Goal: Task Accomplishment & Management: Complete application form

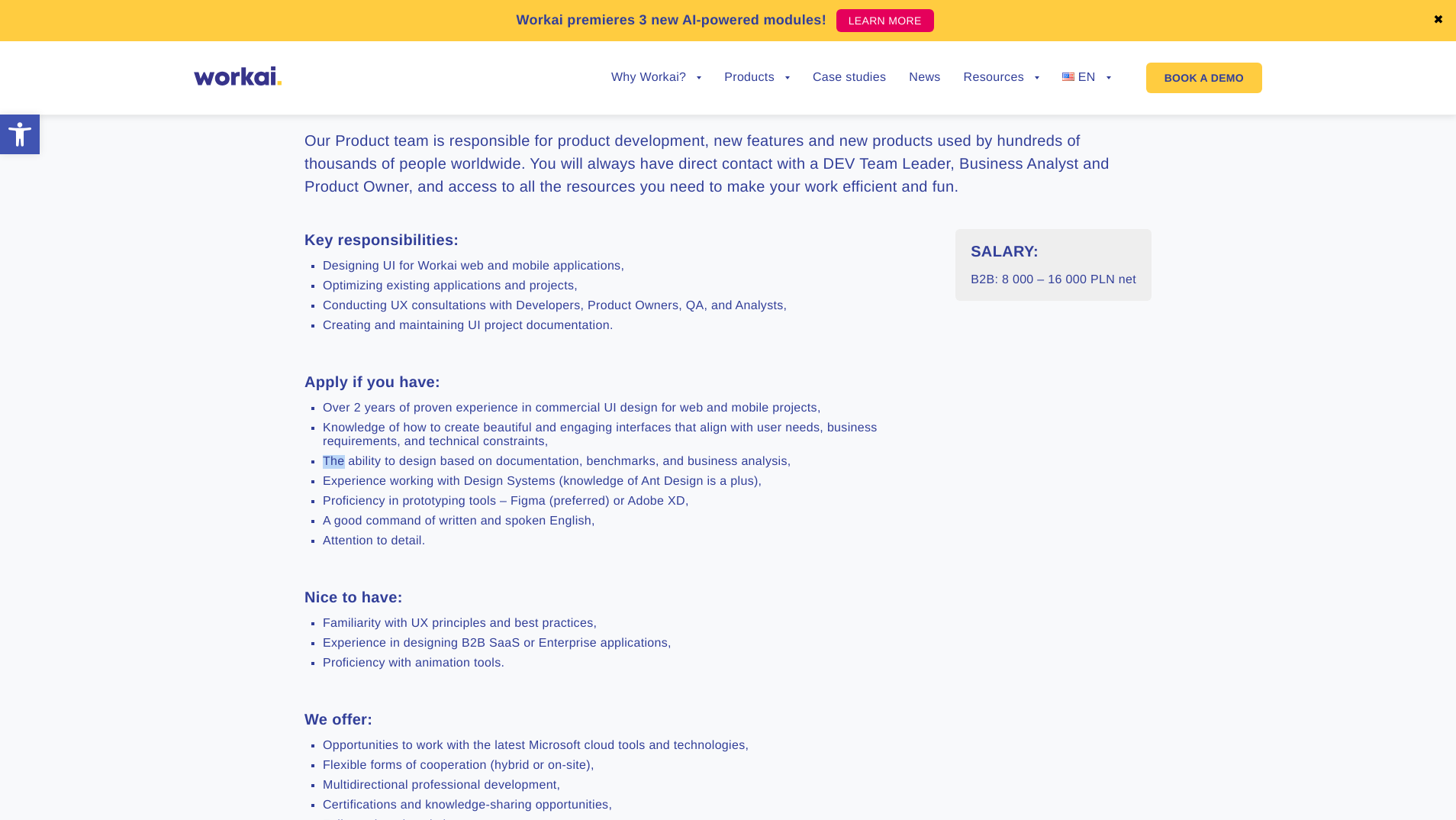
click at [614, 454] on ul "Over 2 years of proven experience in commercial UI design for web and mobile pr…" at bounding box center [618, 474] width 628 height 146
click at [610, 493] on ul "Over 2 years of proven experience in commercial UI design for web and mobile pr…" at bounding box center [618, 474] width 628 height 146
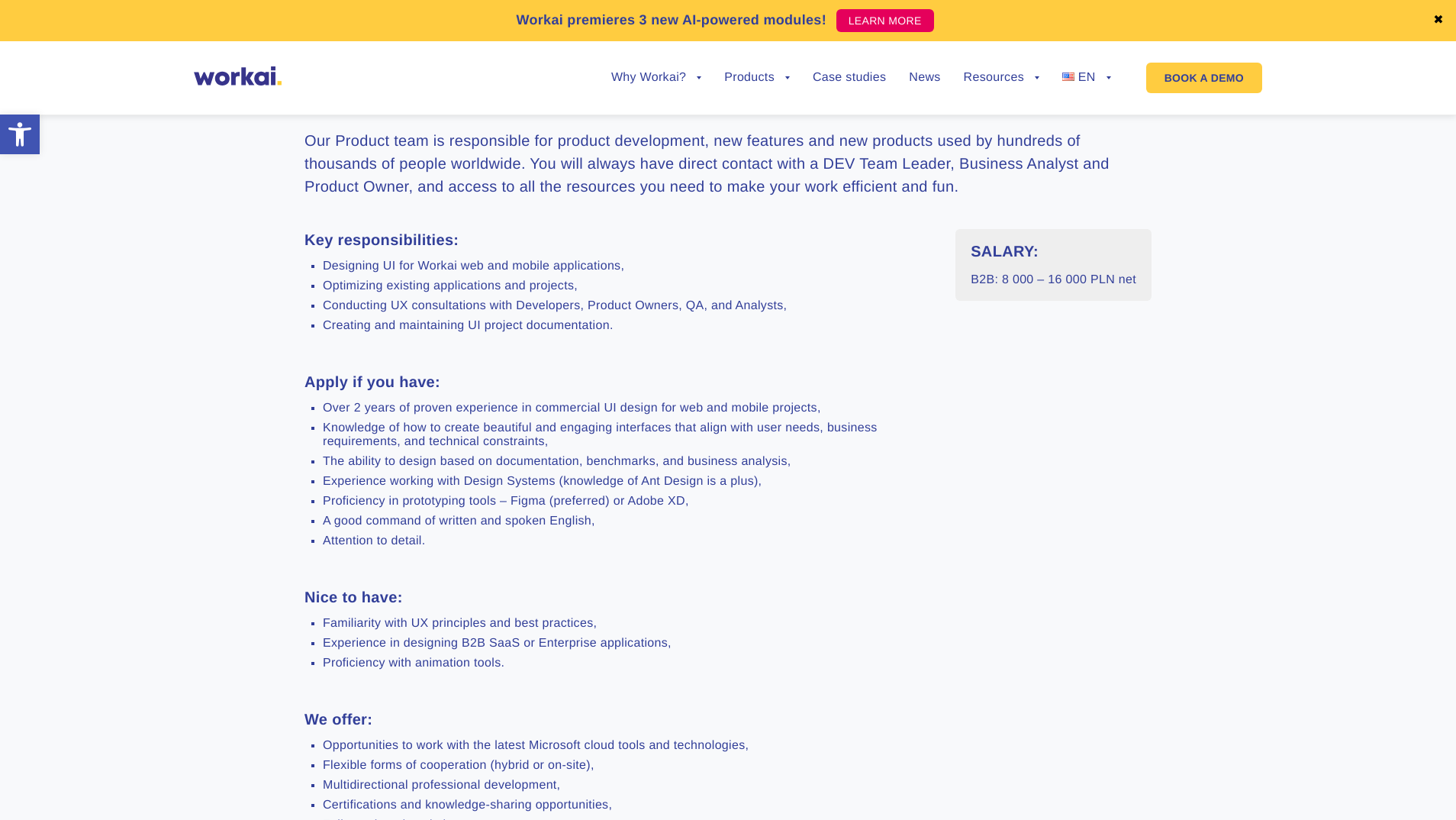
click at [600, 539] on li "Attention to detail." at bounding box center [627, 541] width 610 height 14
click at [590, 656] on ul "Familiarity with UX principles and best practices, Experience in designing B2B …" at bounding box center [618, 644] width 628 height 53
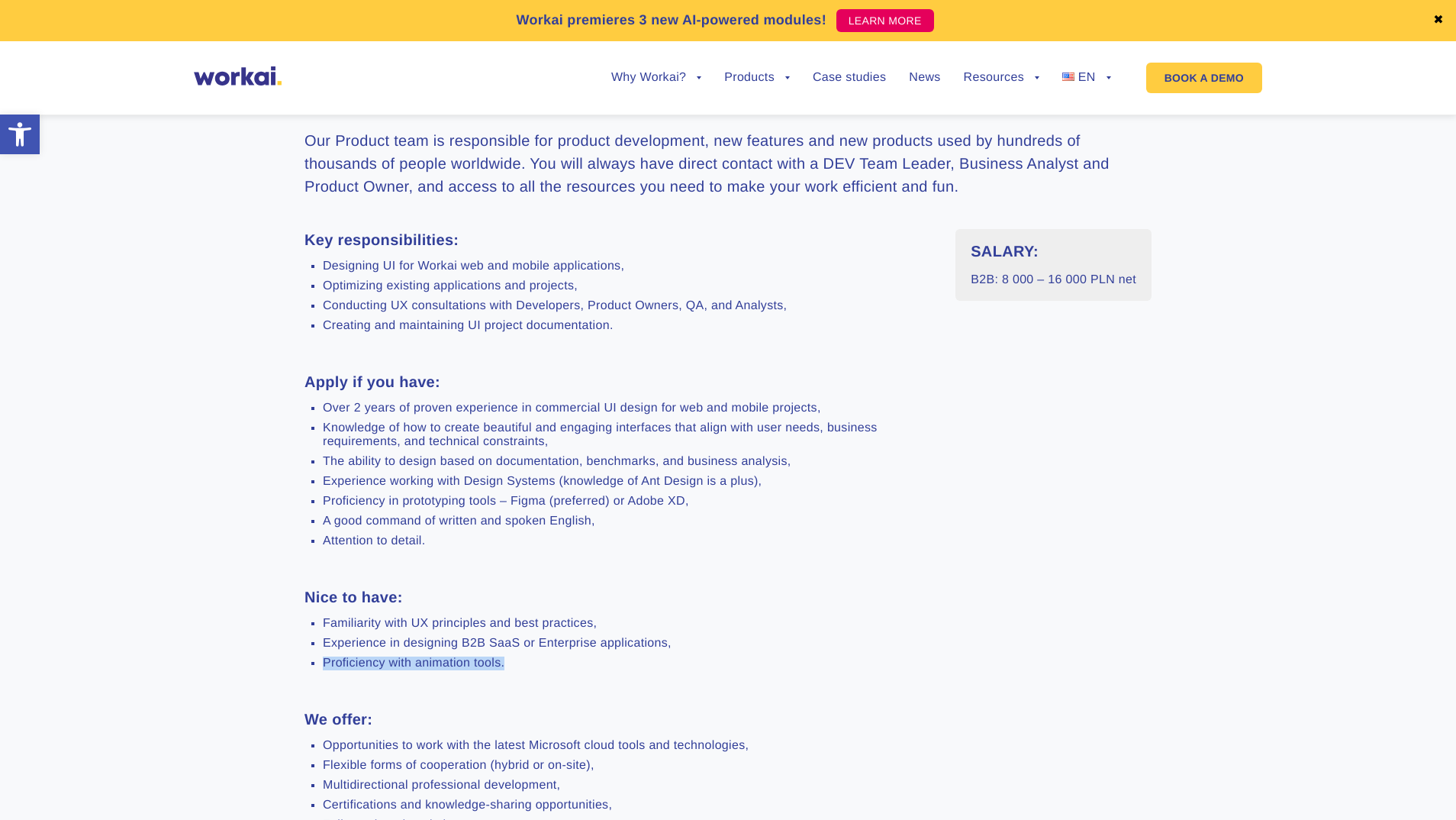
click at [590, 656] on ul "Familiarity with UX principles and best practices, Experience in designing B2B …" at bounding box center [618, 644] width 628 height 53
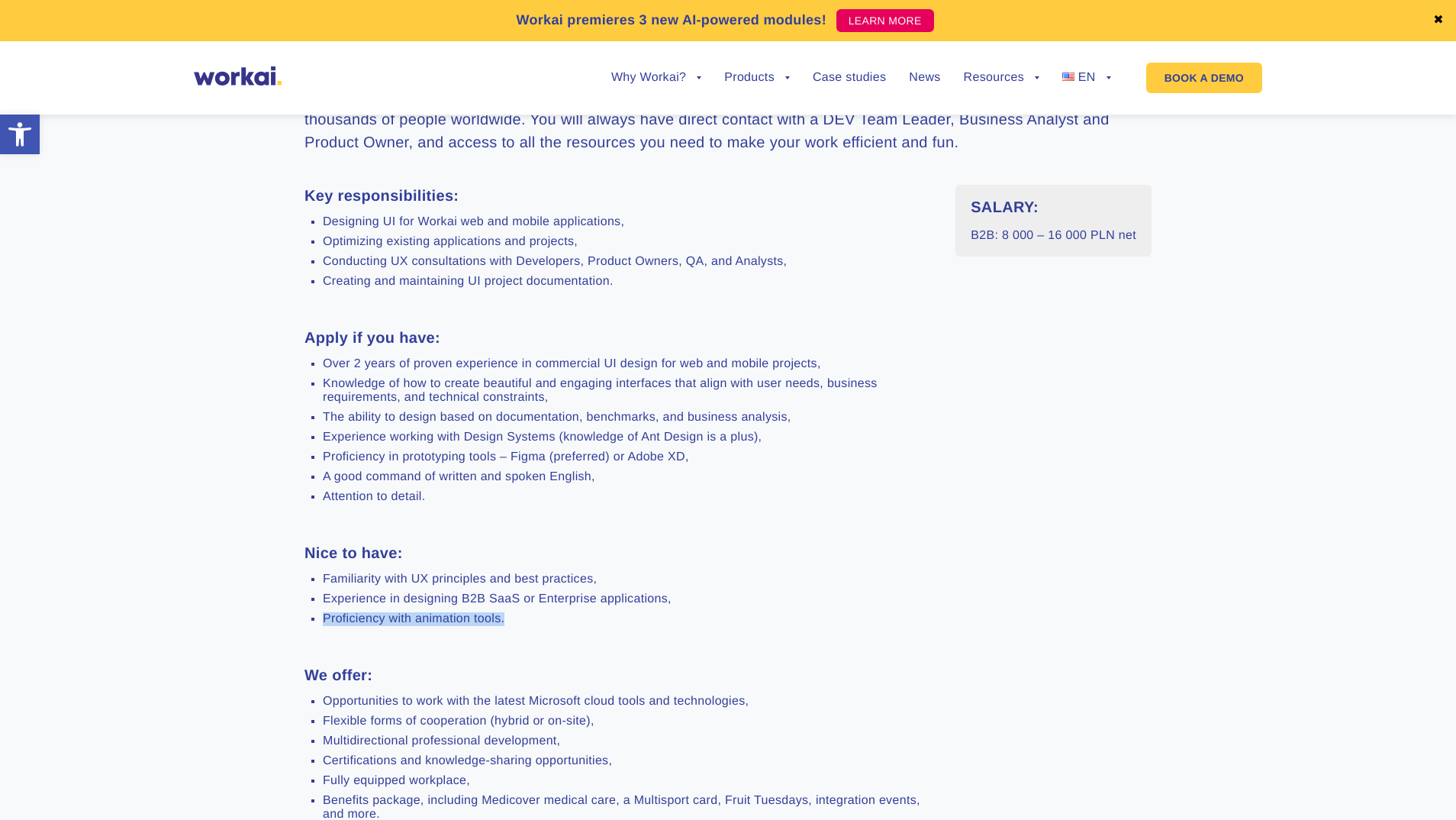
scroll to position [554, 0]
click at [570, 595] on ul "Familiarity with UX principles and best practices, Experience in designing B2B …" at bounding box center [618, 598] width 628 height 53
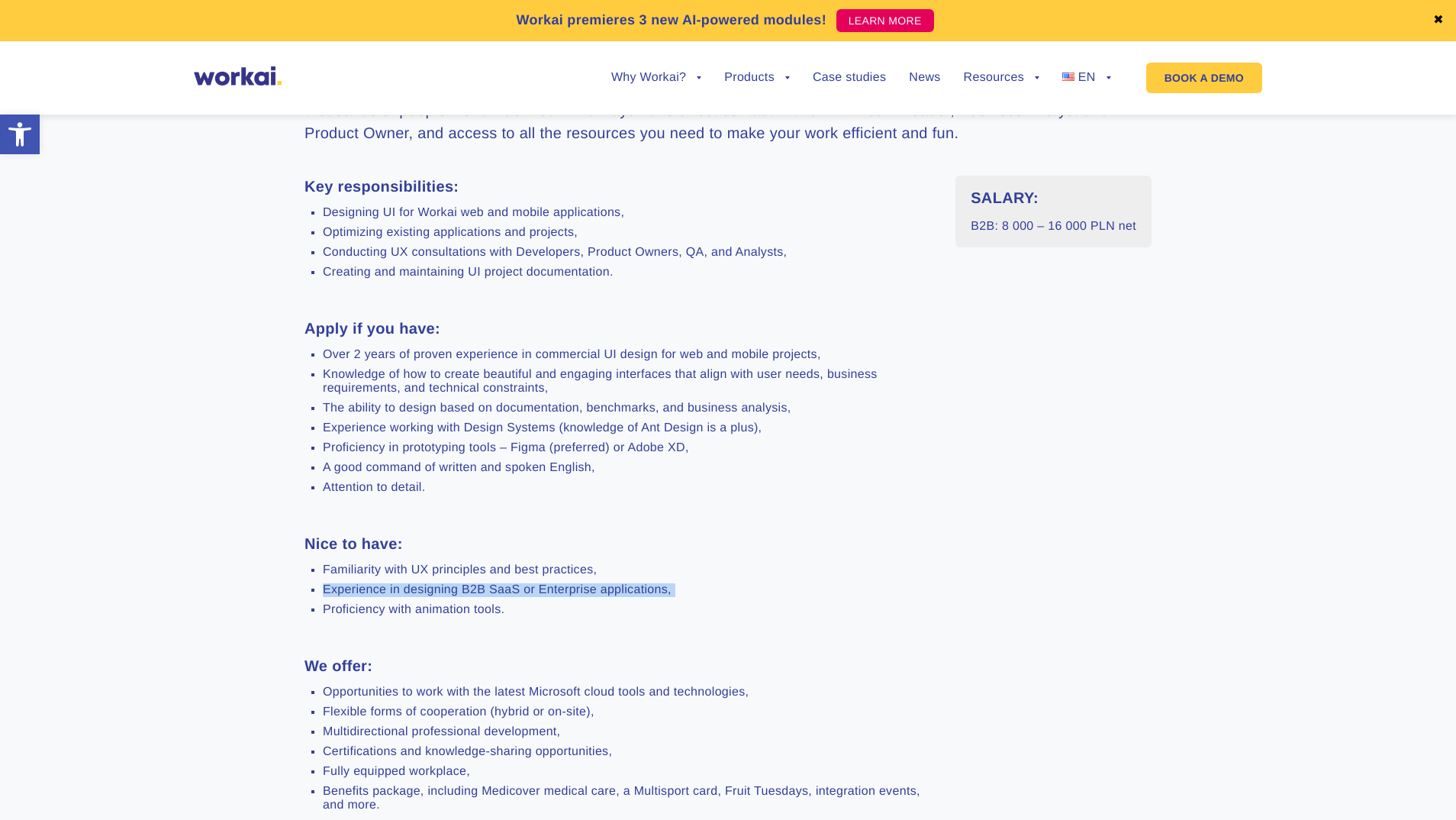
scroll to position [607, 0]
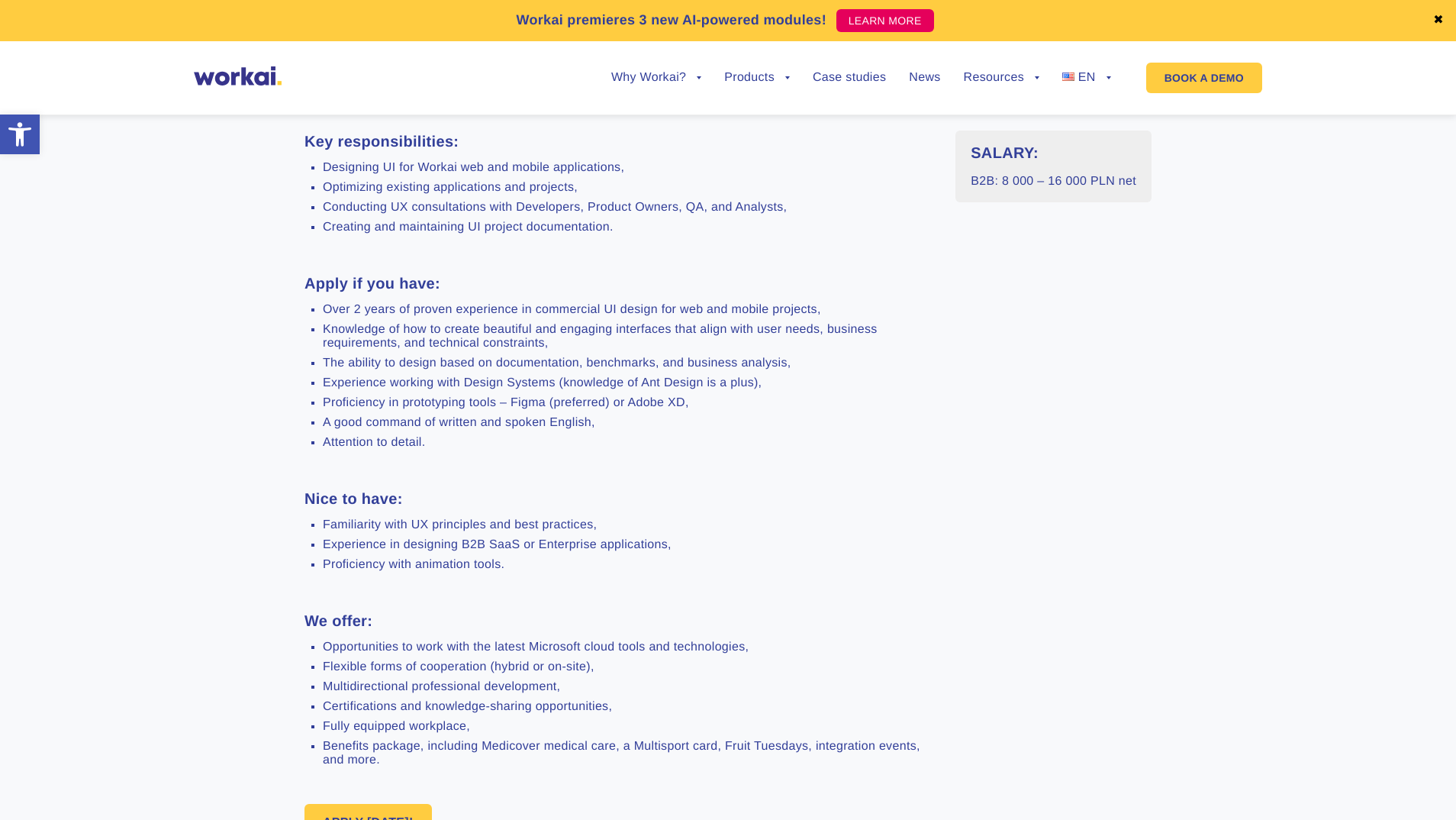
click at [511, 705] on ul "Opportunities to work with the latest Microsoft cloud tools and technologies, F…" at bounding box center [618, 704] width 628 height 127
click at [527, 661] on ul "Opportunities to work with the latest Microsoft cloud tools and technologies, F…" at bounding box center [618, 704] width 628 height 127
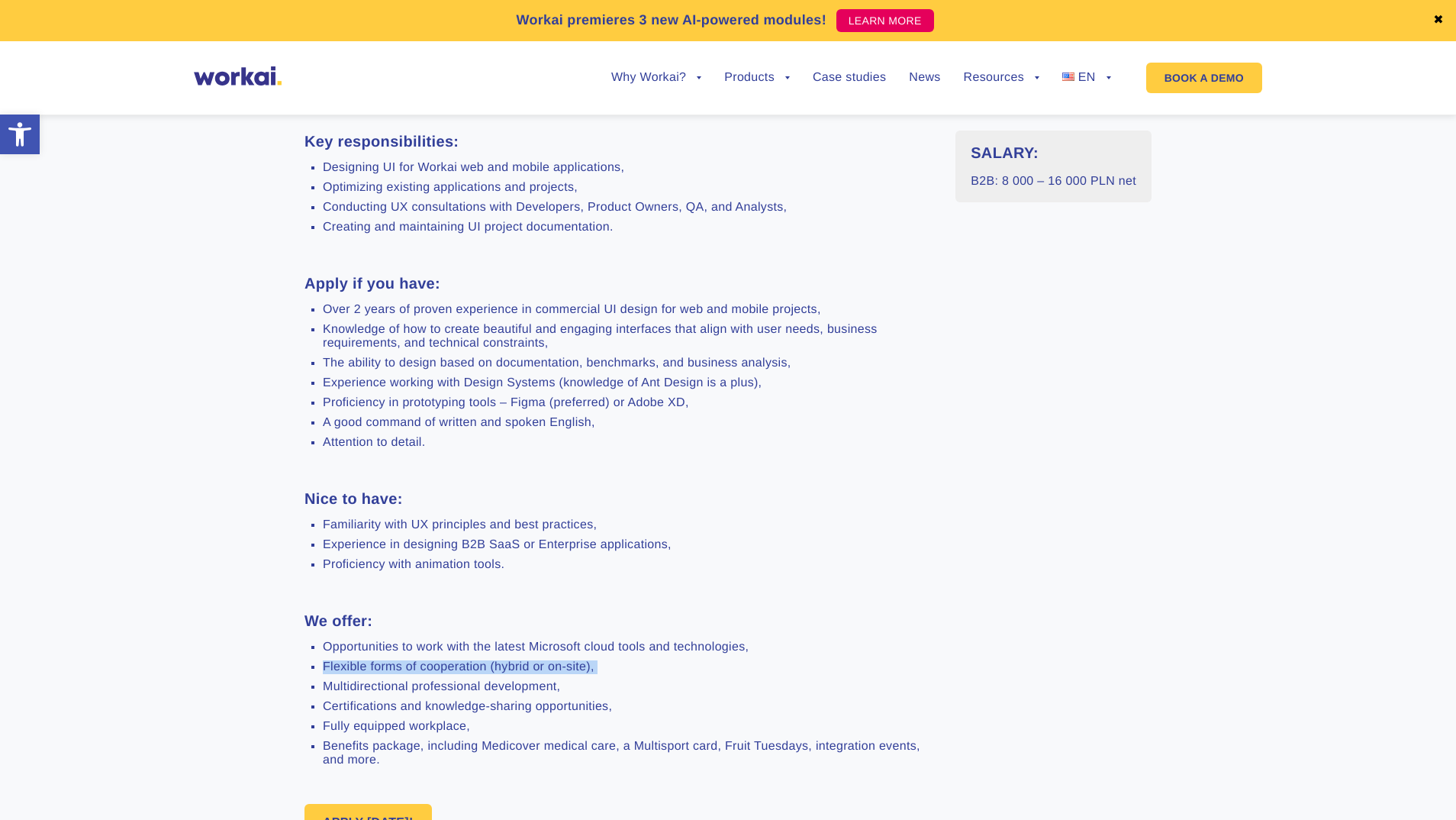
click at [527, 661] on ul "Opportunities to work with the latest Microsoft cloud tools and technologies, F…" at bounding box center [618, 704] width 628 height 127
click at [514, 710] on li "Certifications and knowledge-sharing opportunities," at bounding box center [627, 706] width 610 height 14
click at [513, 733] on li "Fully equipped workplace," at bounding box center [627, 726] width 610 height 14
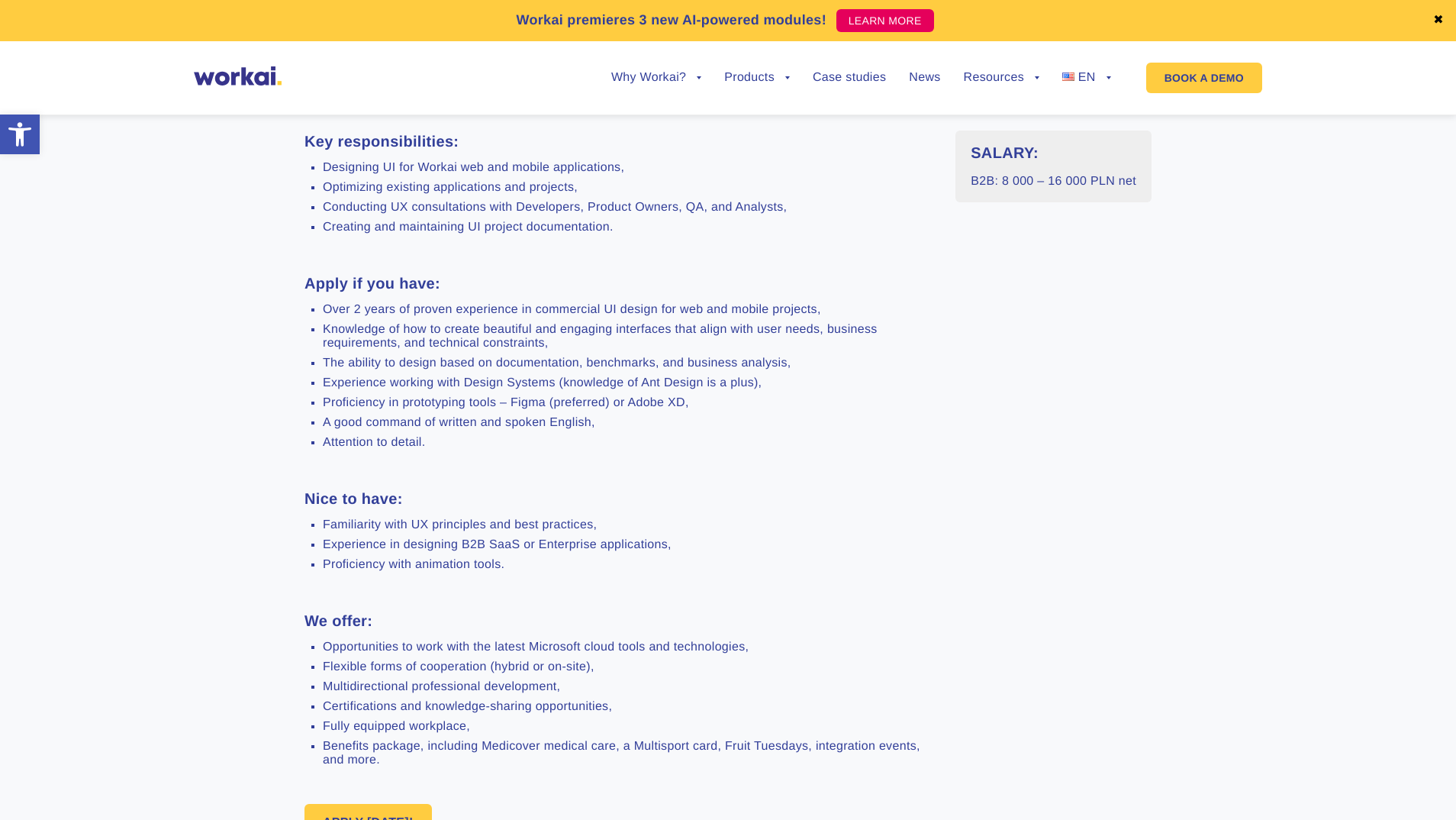
click at [513, 733] on li "Fully equipped workplace," at bounding box center [627, 726] width 610 height 14
click at [521, 748] on li "Benefits package, including Medicover medical care, a Multisport card, Fruit Tu…" at bounding box center [627, 754] width 610 height 27
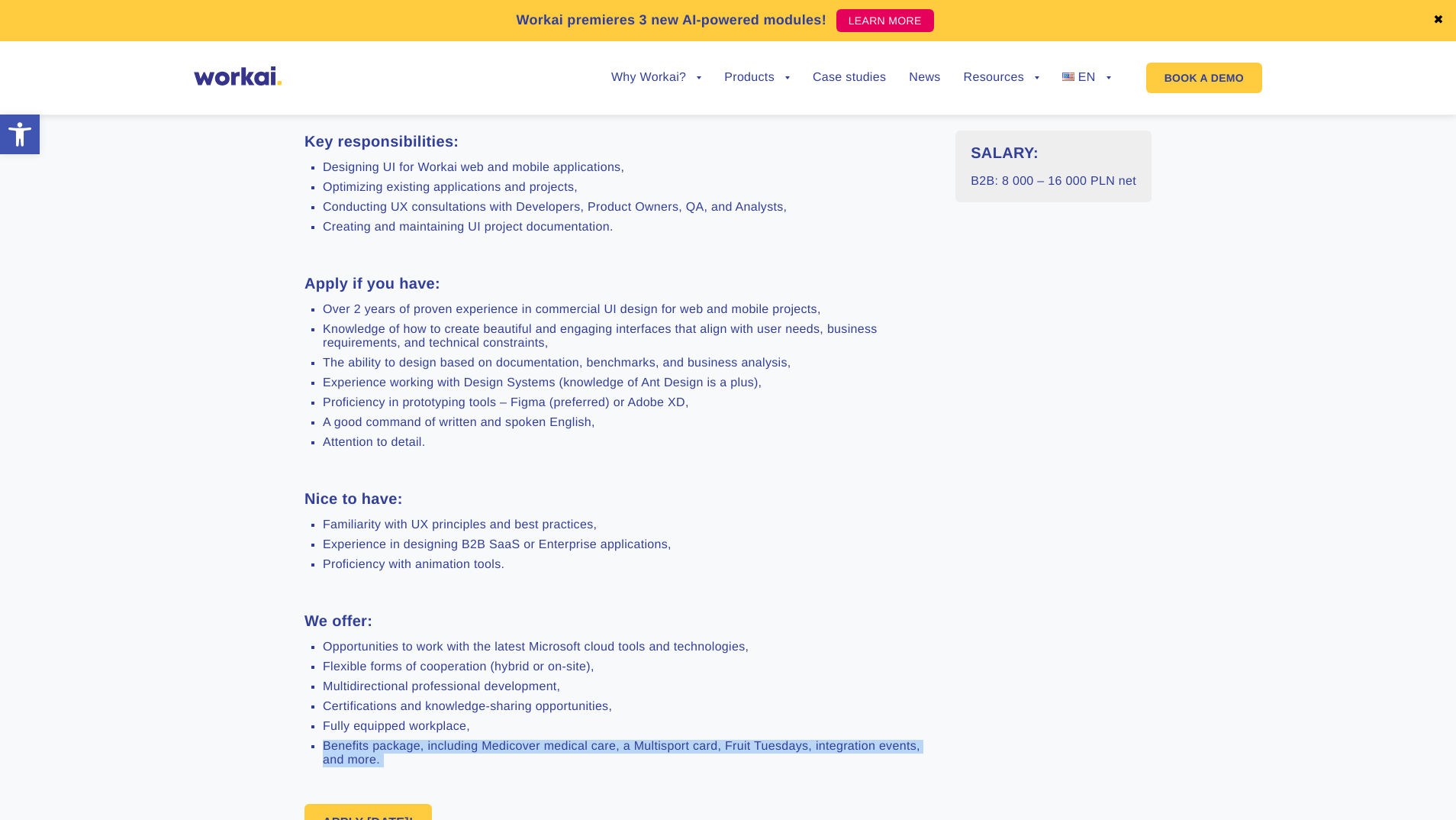
click at [521, 748] on li "Benefits package, including Medicover medical care, a Multisport card, Fruit Tu…" at bounding box center [627, 754] width 610 height 27
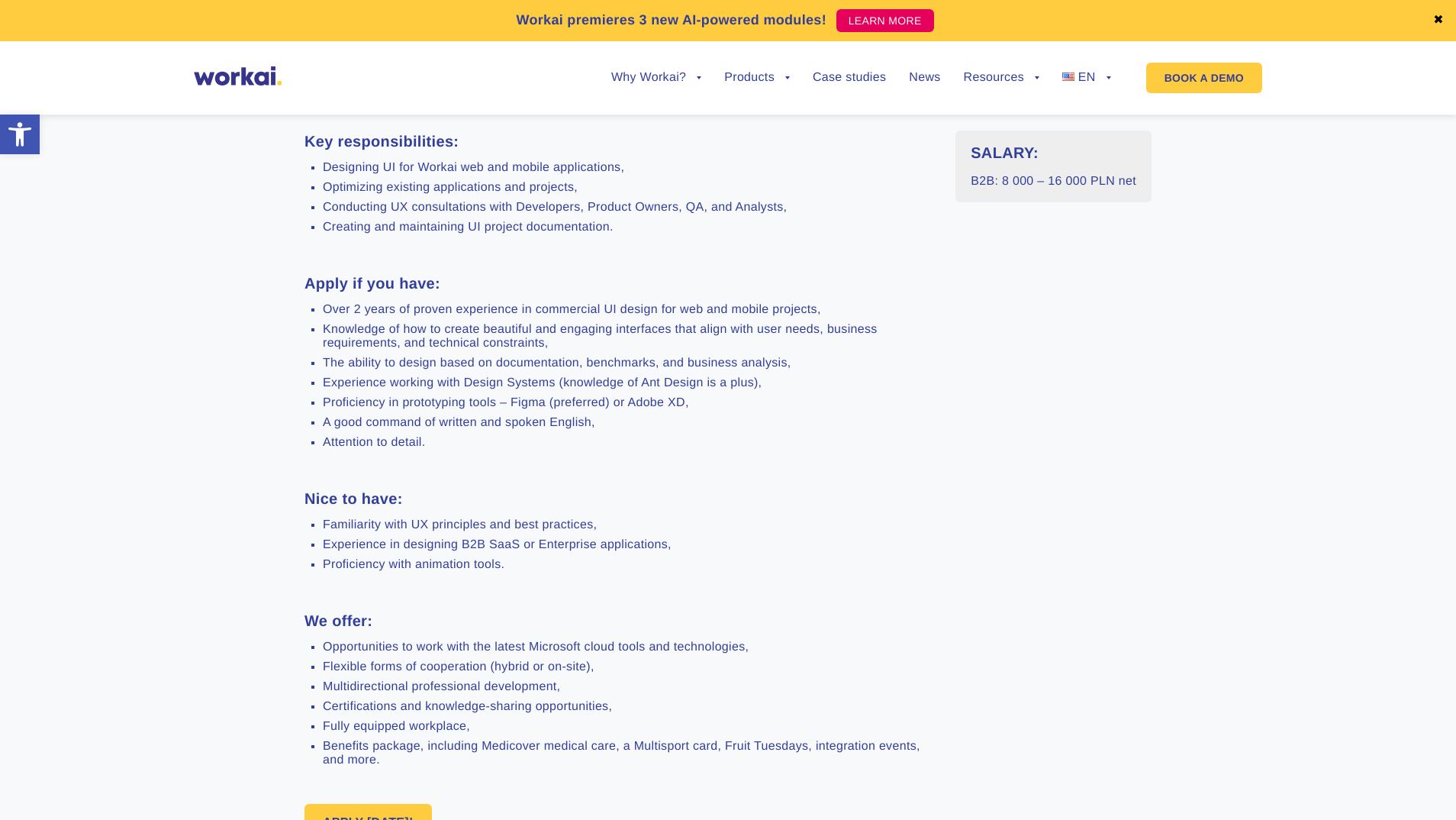
click at [573, 672] on li "Flexible forms of cooperation (hybrid or on-site)," at bounding box center [627, 666] width 610 height 14
click at [580, 651] on li "Opportunities to work with the latest Microsoft cloud tools and technologies," at bounding box center [627, 647] width 610 height 14
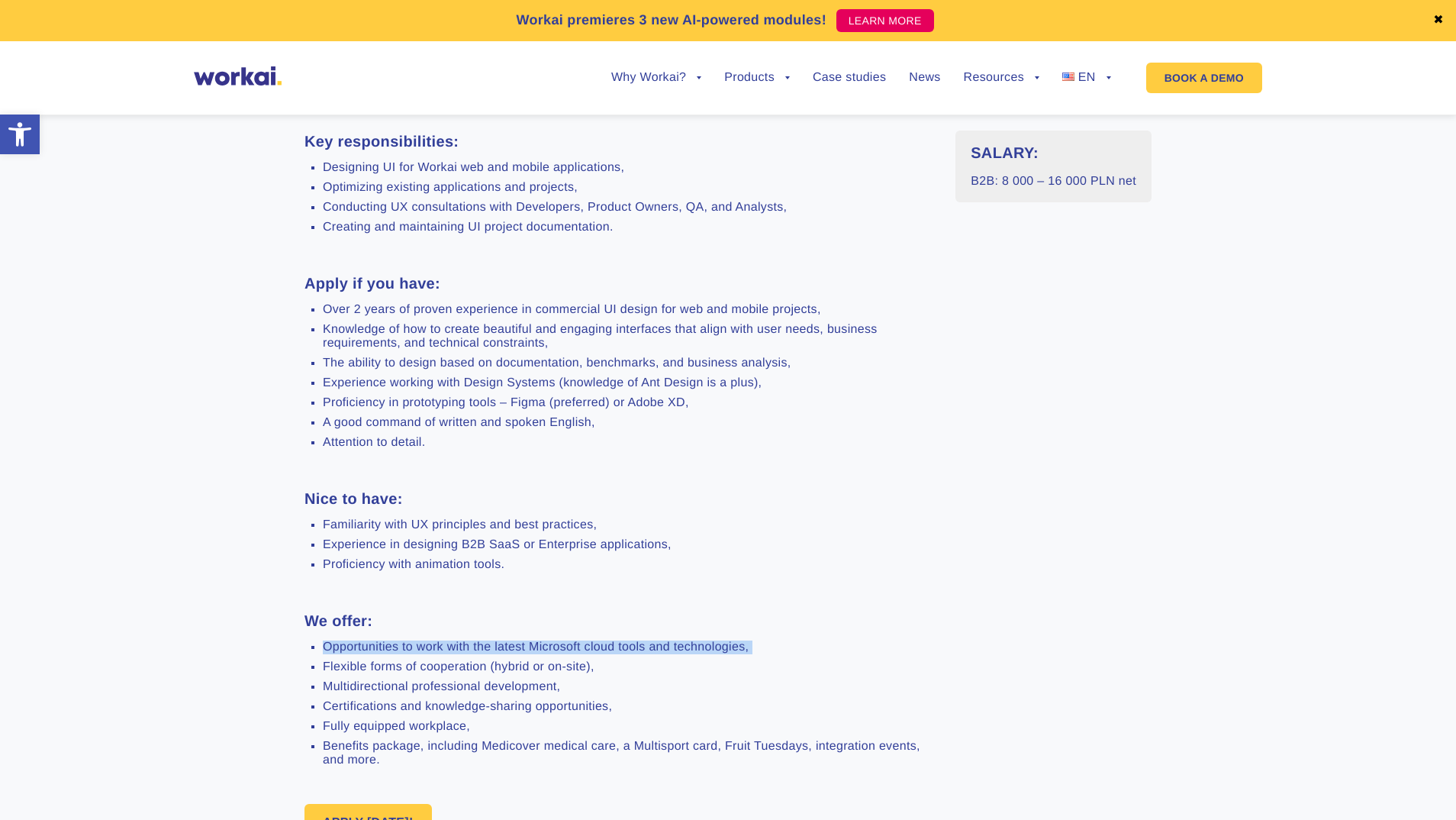
click at [580, 651] on li "Opportunities to work with the latest Microsoft cloud tools and technologies," at bounding box center [627, 647] width 610 height 14
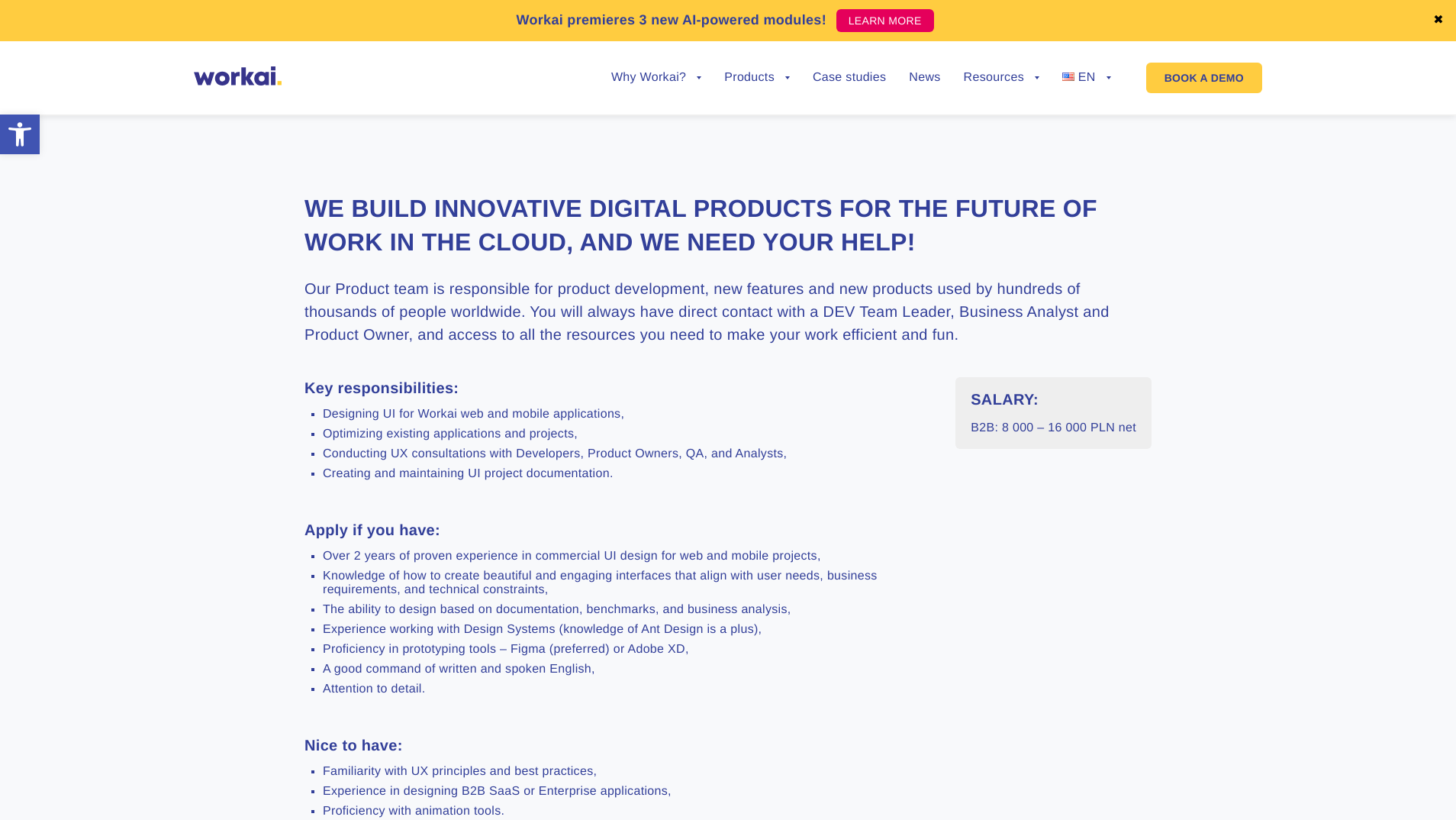
scroll to position [138, 0]
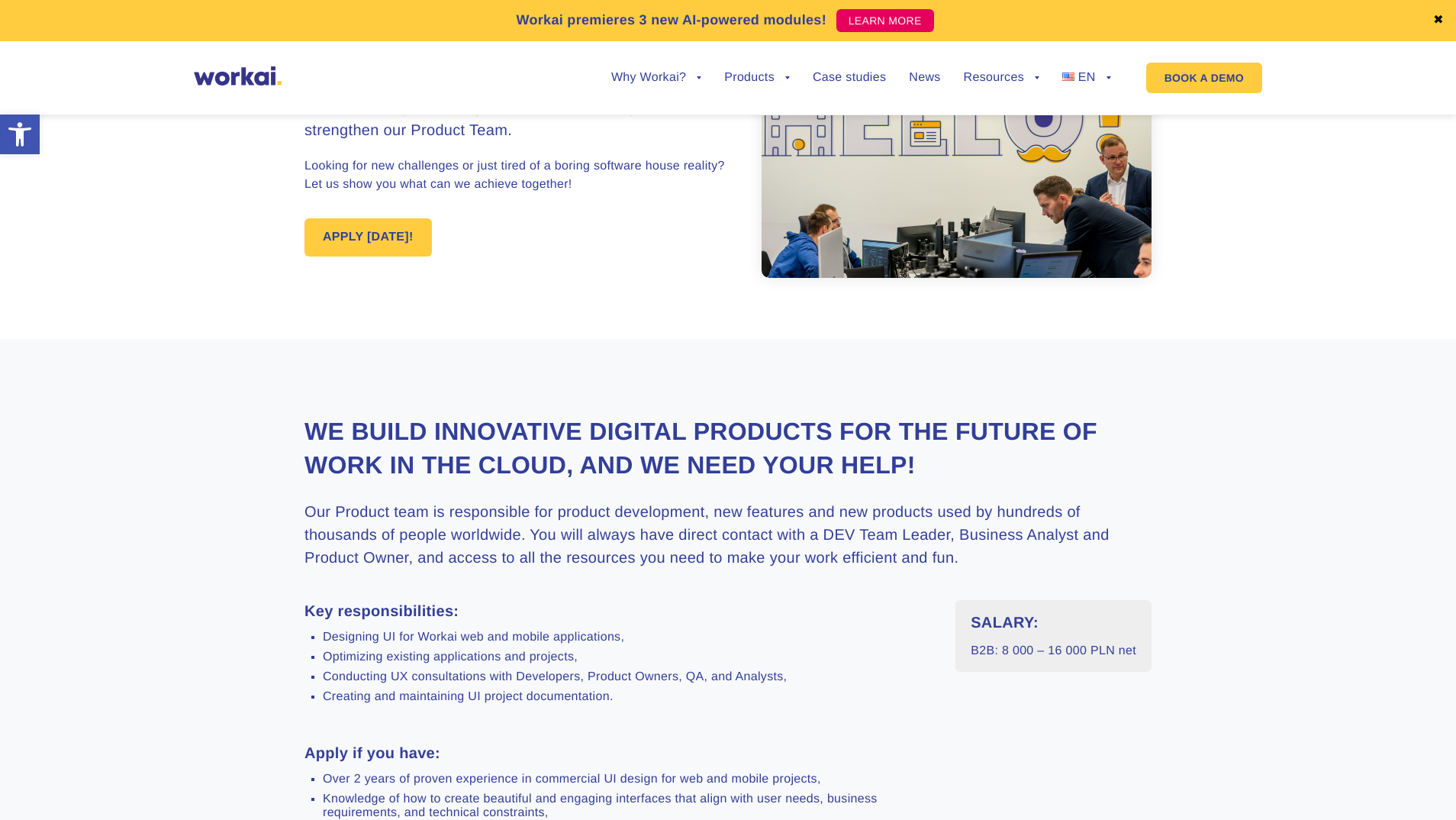
click at [622, 654] on li "Optimizing existing applications and projects," at bounding box center [627, 657] width 610 height 14
click at [614, 678] on li "Conducting UX consultations with Developers, Product Owners, QA, and Analysts," at bounding box center [627, 677] width 610 height 14
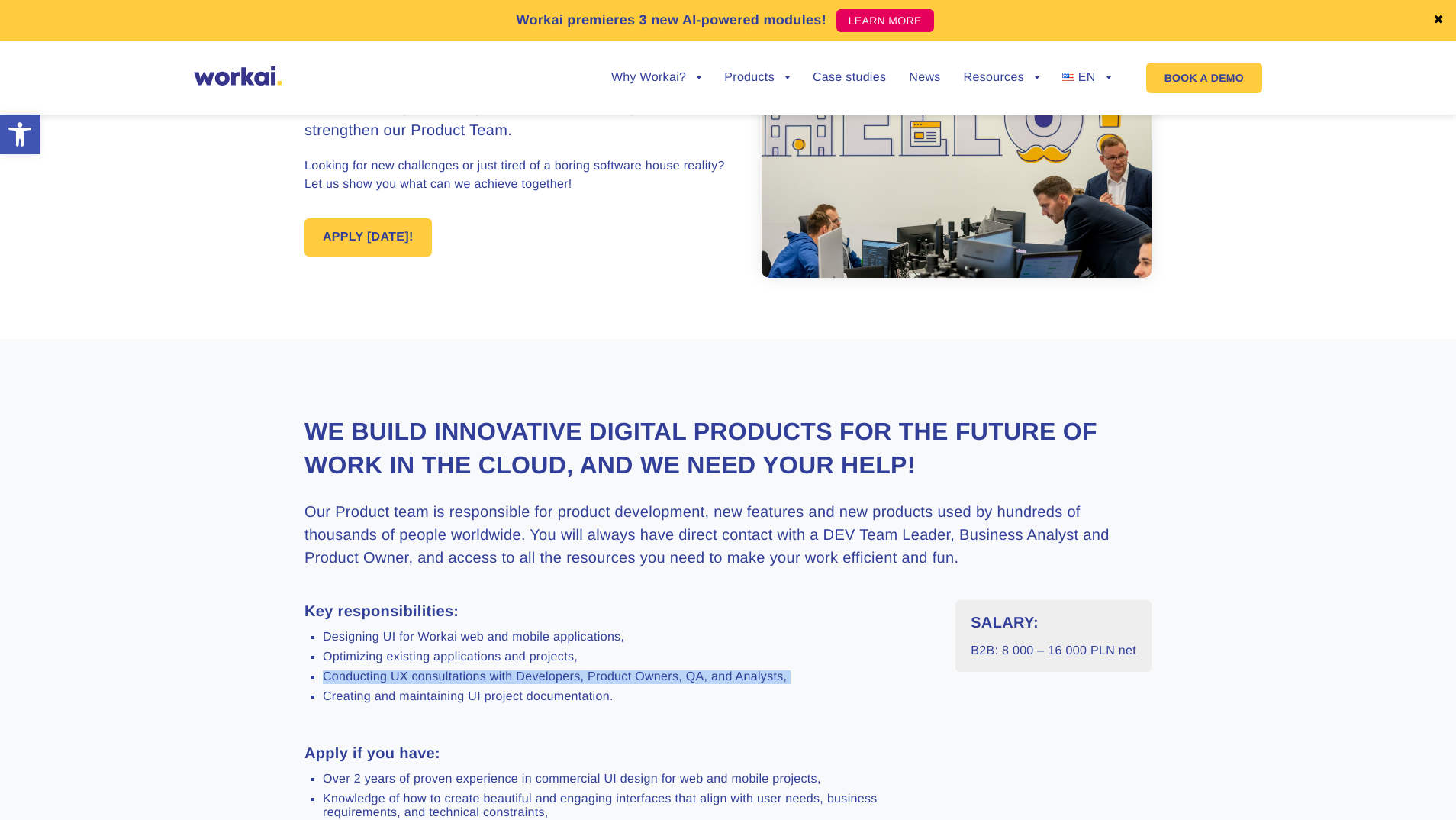
click at [614, 678] on li "Conducting UX consultations with Developers, Product Owners, QA, and Analysts," at bounding box center [627, 677] width 610 height 14
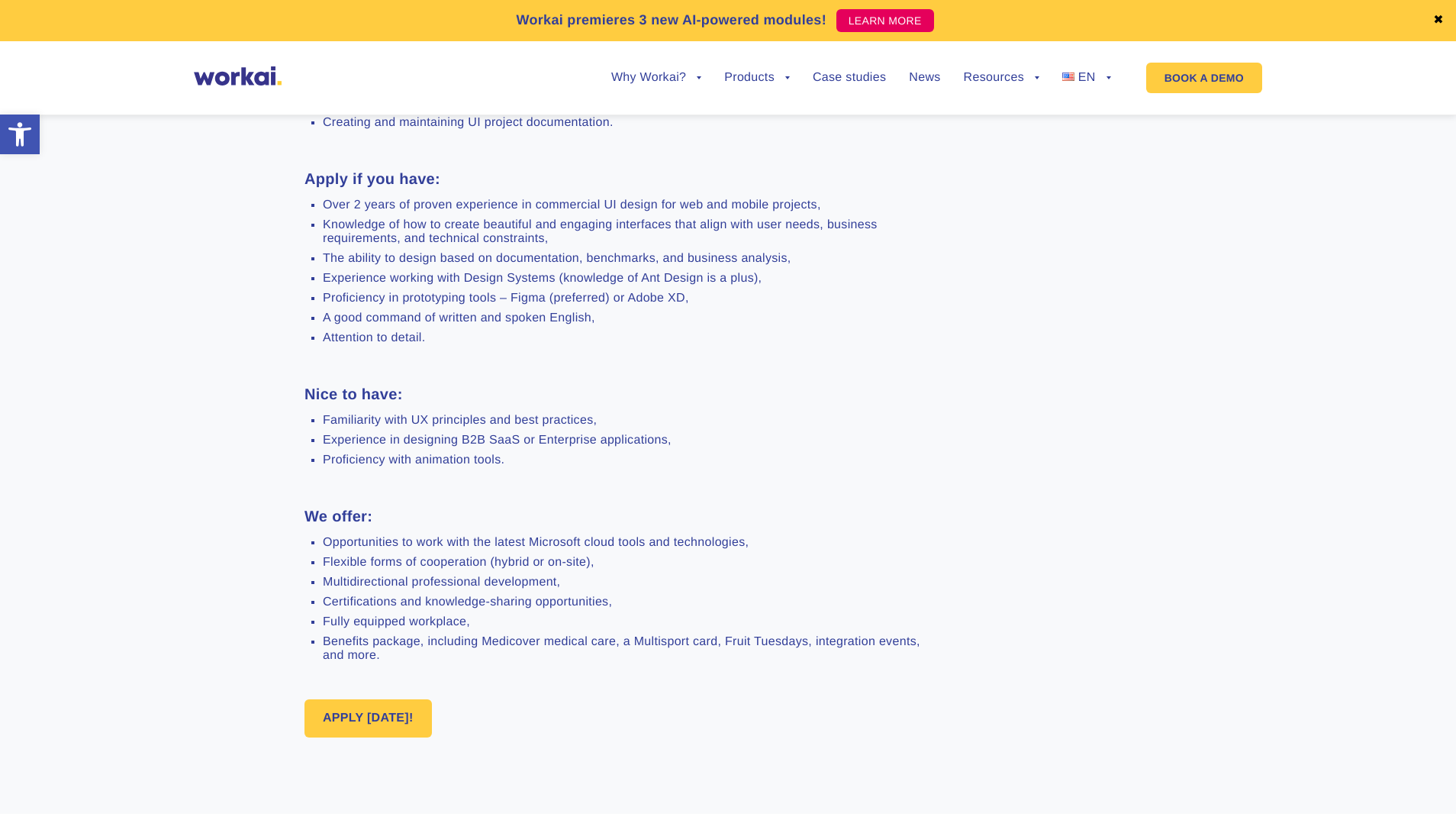
scroll to position [797, 0]
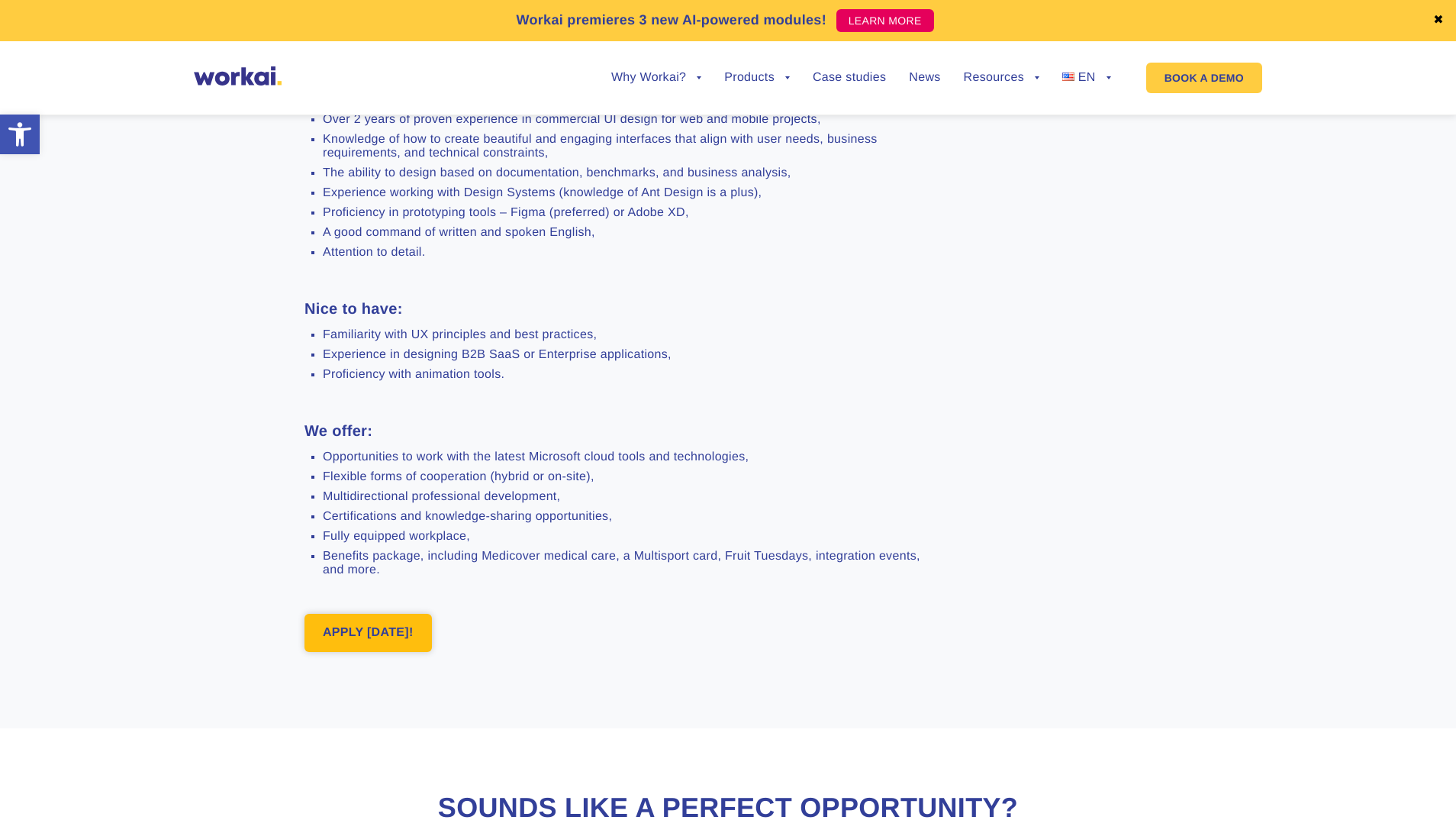
click at [419, 646] on link "APPLY [DATE]!" at bounding box center [369, 632] width 128 height 38
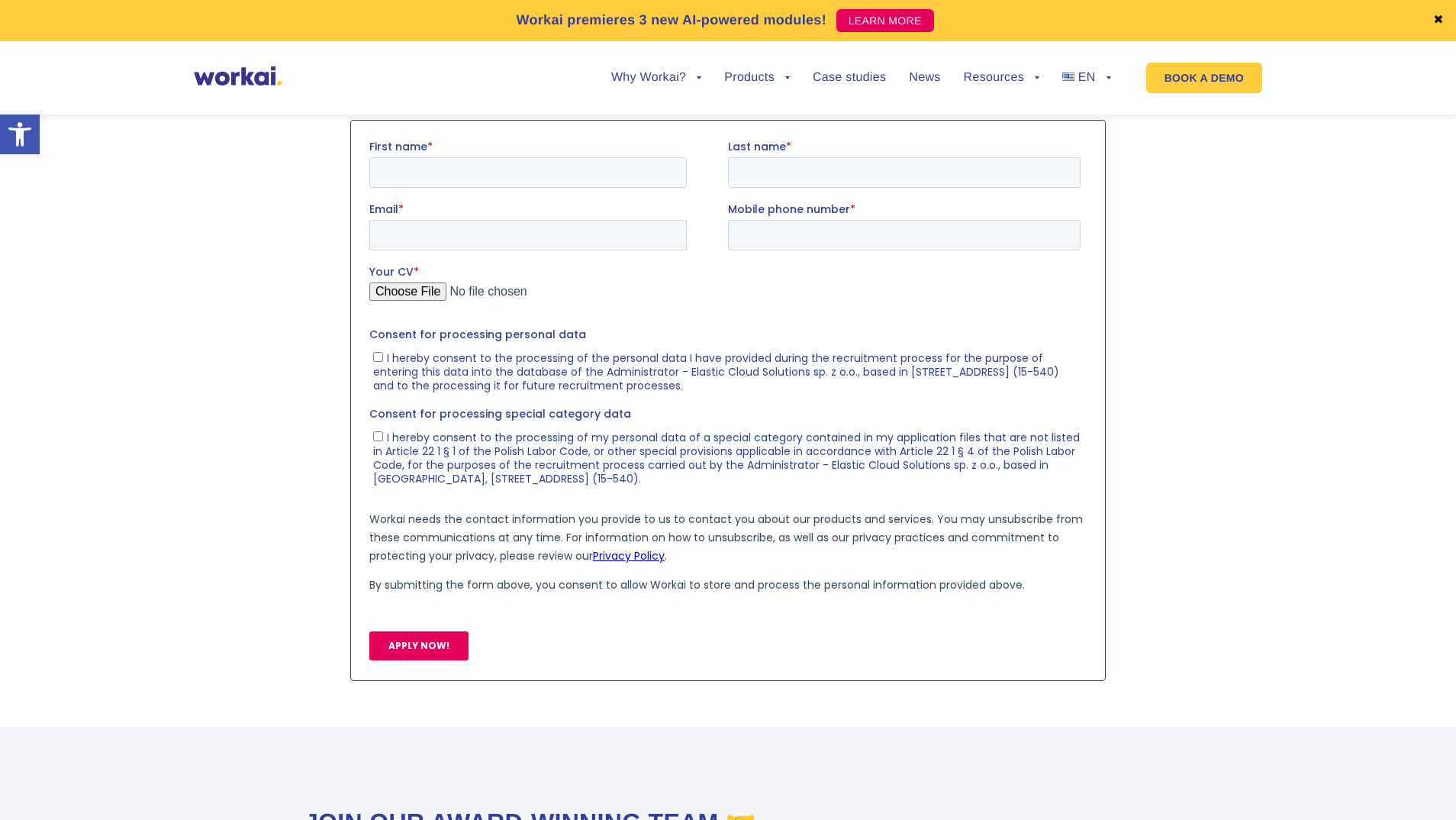
scroll to position [1595, 0]
click at [563, 173] on input "First name *" at bounding box center [528, 171] width 318 height 31
type input "[PERSON_NAME]"
type input "Maciocha"
type input "[EMAIL_ADDRESS][DOMAIN_NAME]"
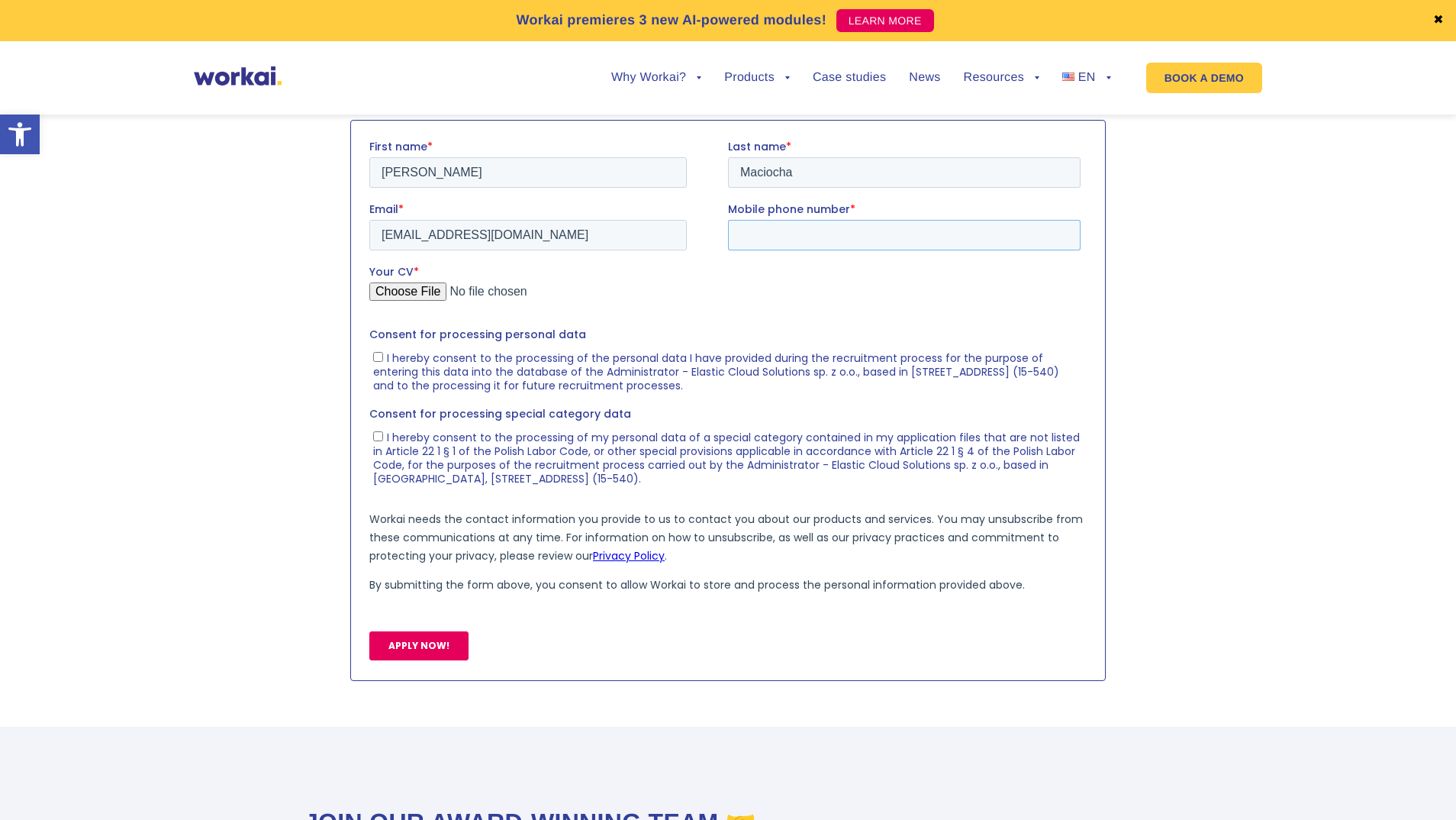
type input "[PHONE_NUMBER]"
click at [537, 241] on input "[EMAIL_ADDRESS][DOMAIN_NAME]" at bounding box center [528, 235] width 318 height 31
click at [538, 241] on input "[EMAIL_ADDRESS][DOMAIN_NAME]" at bounding box center [528, 235] width 318 height 31
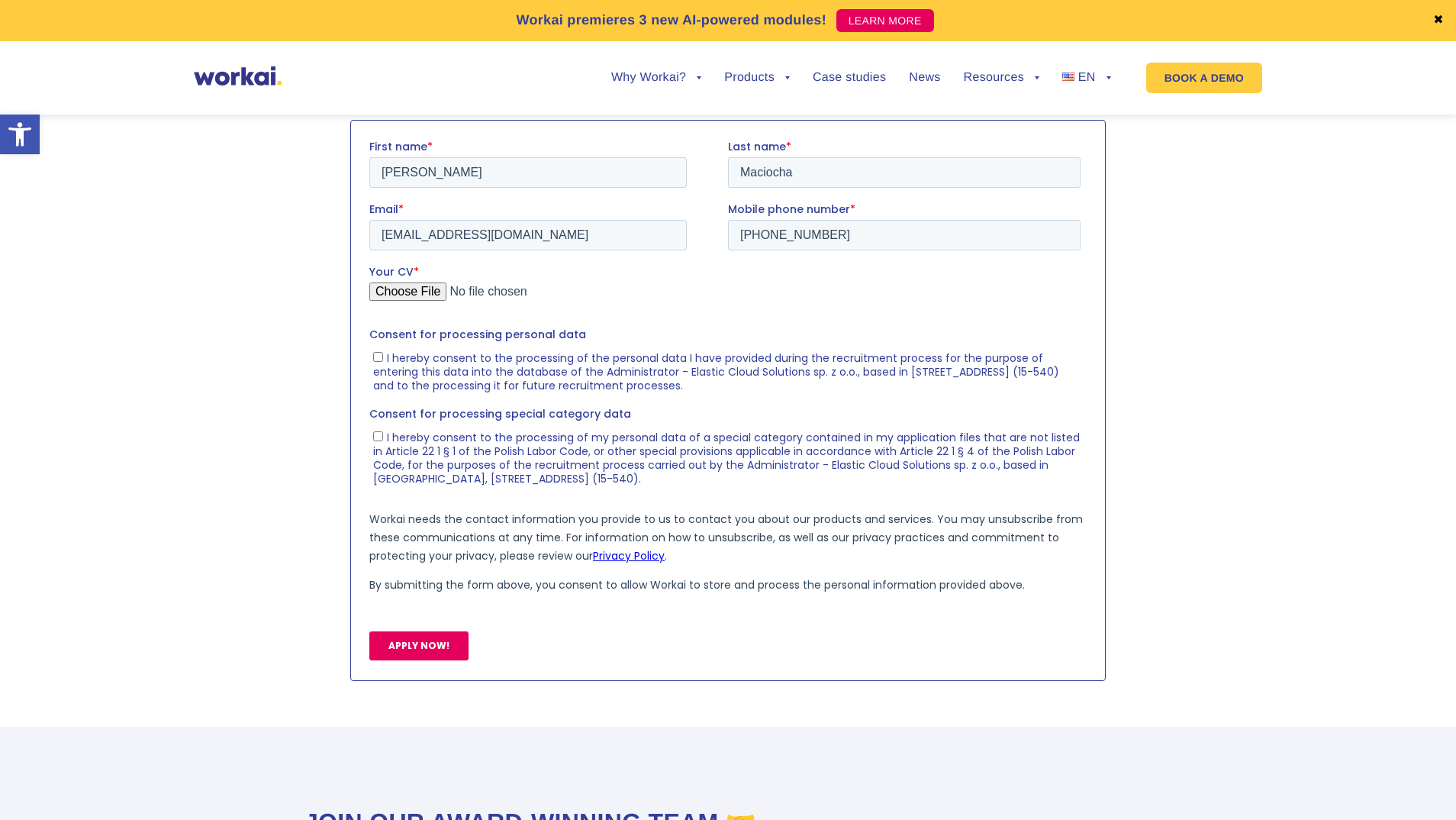
click at [729, 298] on input "Your CV *" at bounding box center [725, 297] width 711 height 31
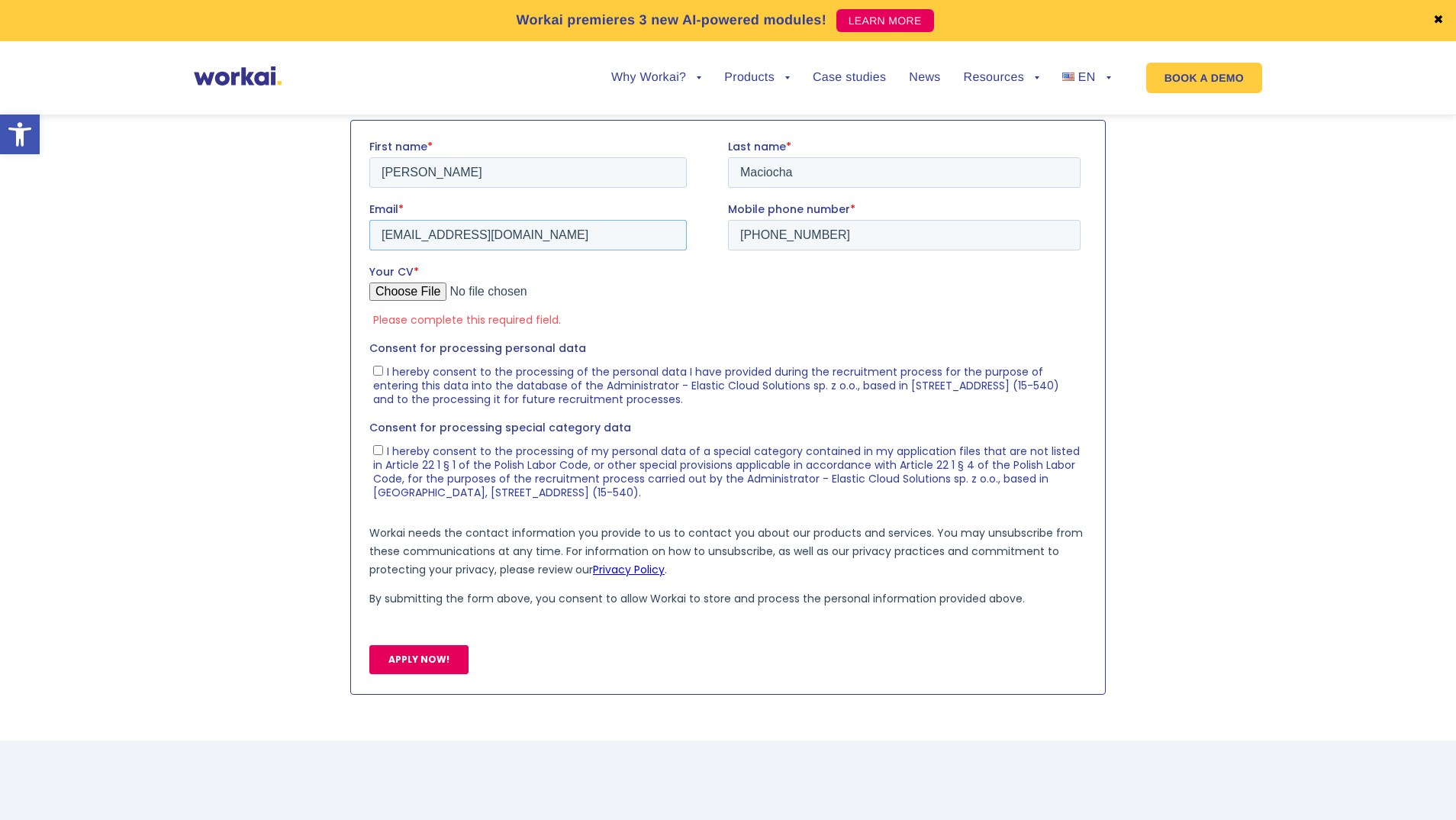
click at [575, 219] on input "[EMAIL_ADDRESS][DOMAIN_NAME]" at bounding box center [528, 235] width 318 height 31
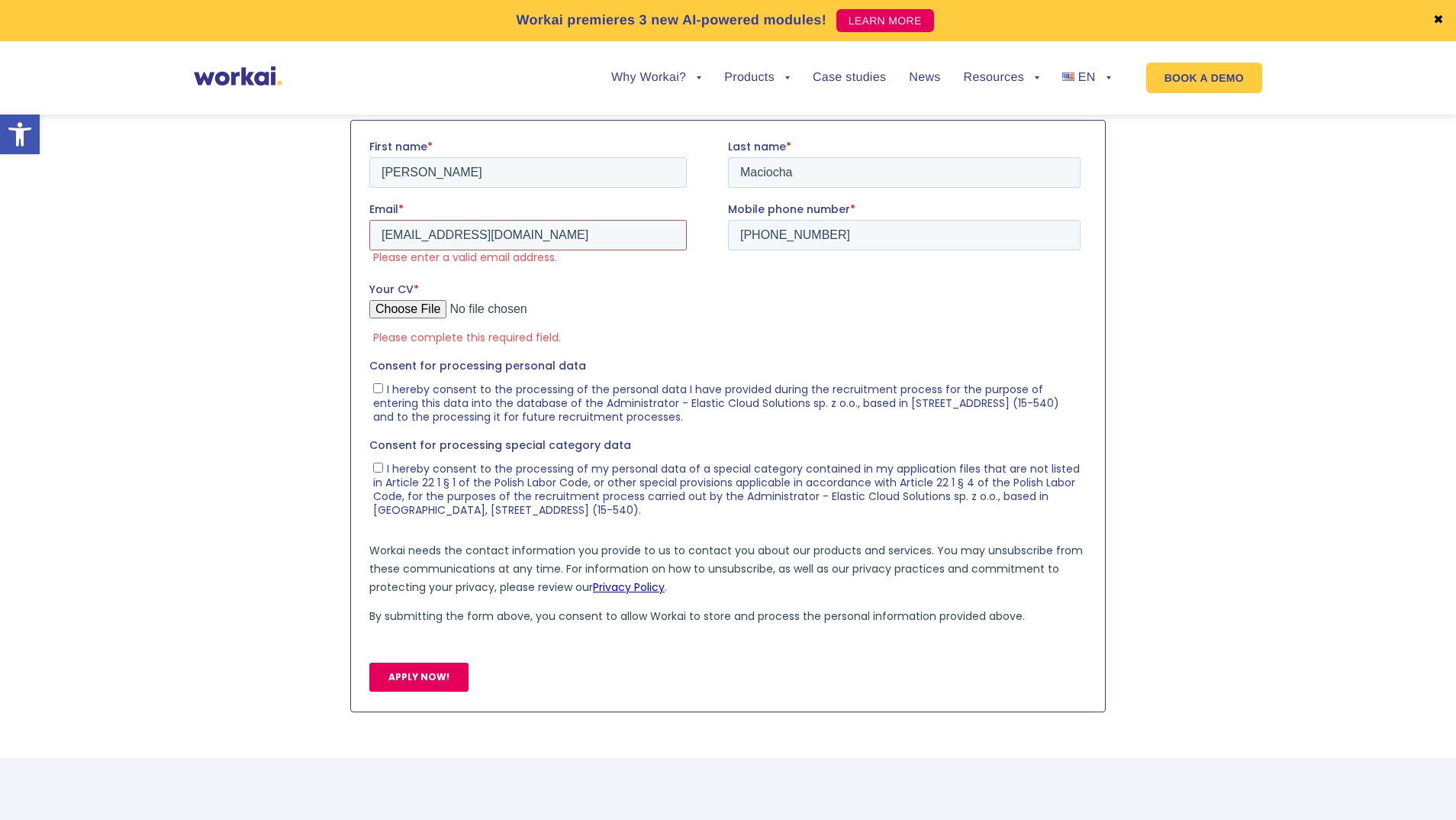
click at [458, 238] on input "[EMAIL_ADDRESS][DOMAIN_NAME]" at bounding box center [528, 235] width 318 height 31
click at [488, 239] on input "[EMAIL_ADDRESS][DOMAIN_NAME]" at bounding box center [528, 235] width 318 height 31
click at [488, 238] on input "[EMAIL_ADDRESS][DOMAIN_NAME]" at bounding box center [528, 235] width 318 height 31
type input "[EMAIL_ADDRESS][DOMAIN_NAME]"
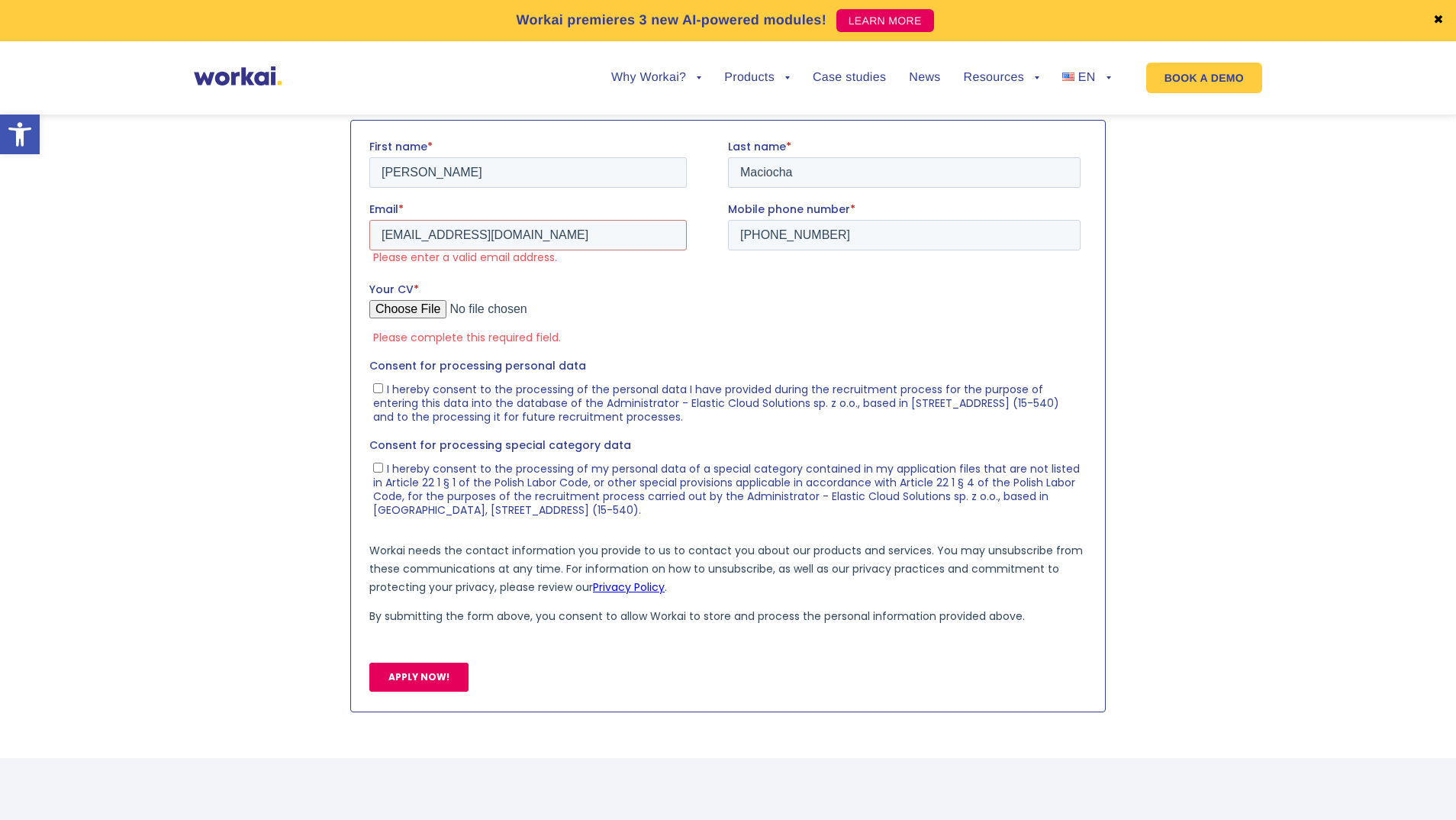
click at [415, 309] on input "Your CV *" at bounding box center [725, 315] width 711 height 31
click at [422, 308] on input "Your CV *" at bounding box center [725, 315] width 711 height 31
type input "C:\fakepath\UX Designer [PERSON_NAME].pdf"
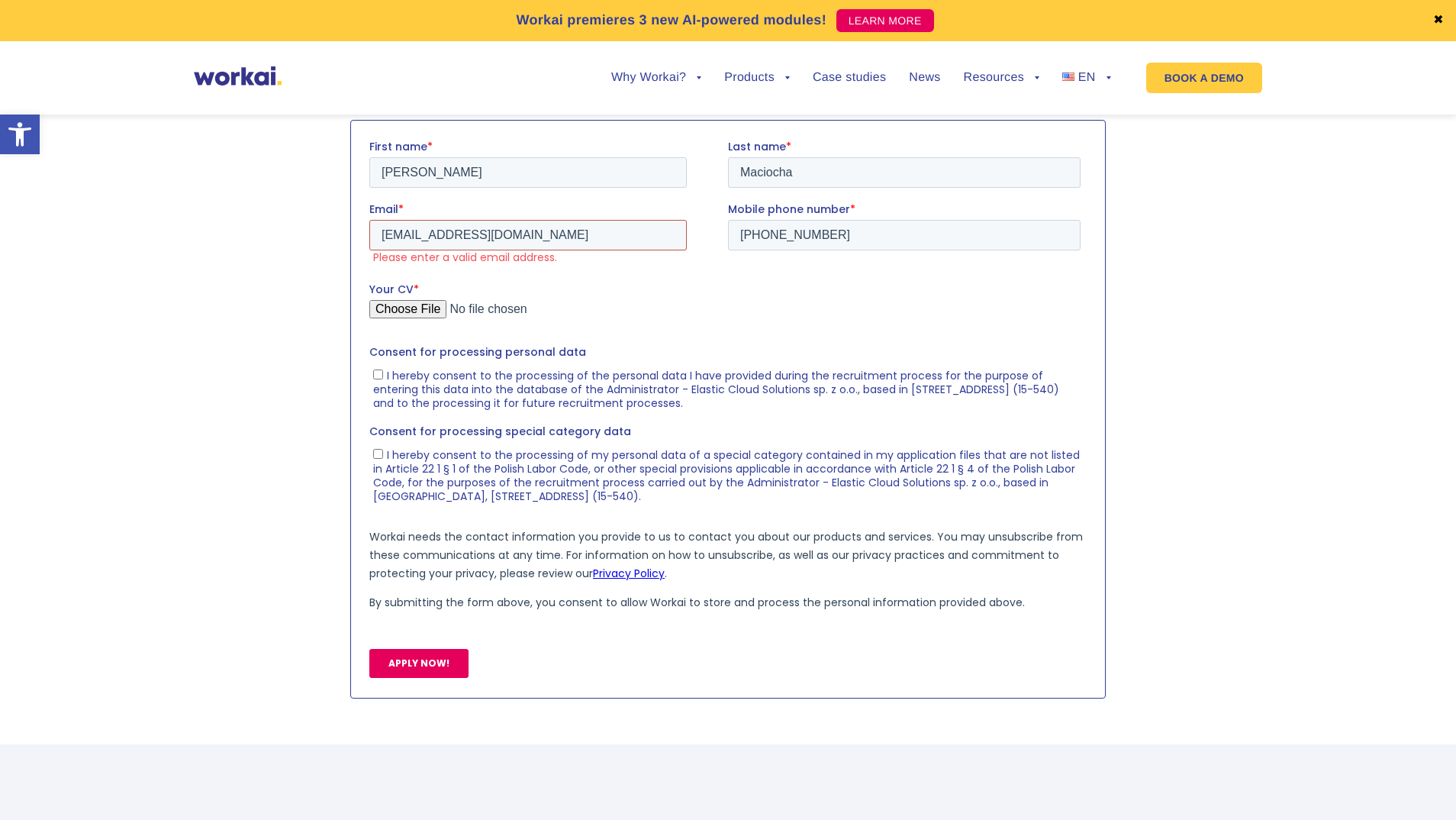
click at [500, 226] on input "[EMAIL_ADDRESS][DOMAIN_NAME]" at bounding box center [528, 235] width 318 height 31
click at [487, 230] on input "[EMAIL_ADDRESS][DOMAIN_NAME]" at bounding box center [528, 235] width 318 height 31
type input "k"
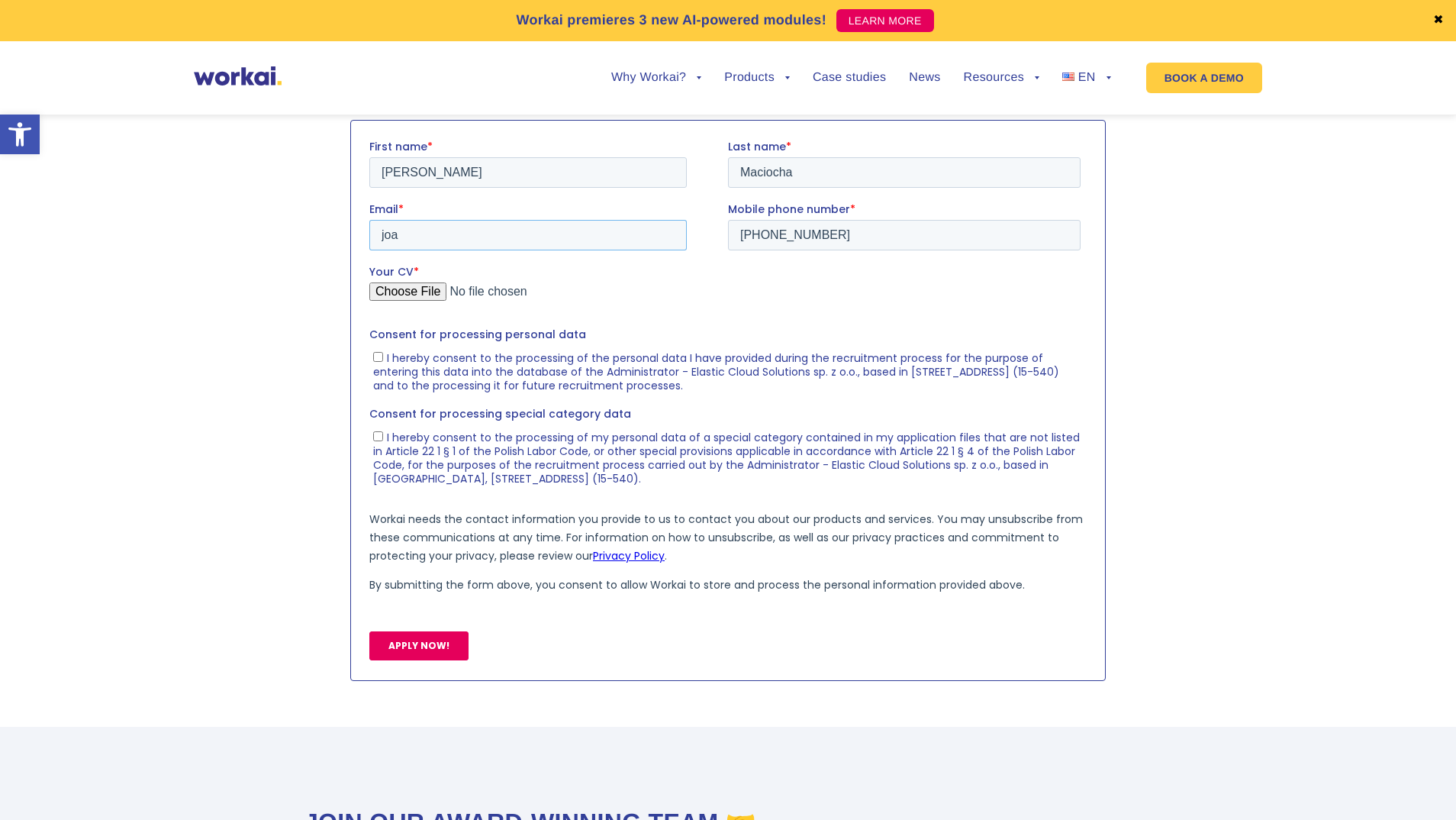
type input "[EMAIL_ADDRESS][DOMAIN_NAME]"
click at [749, 302] on input "Your CV *" at bounding box center [725, 297] width 711 height 31
click at [601, 295] on input "Your CV *" at bounding box center [725, 297] width 711 height 31
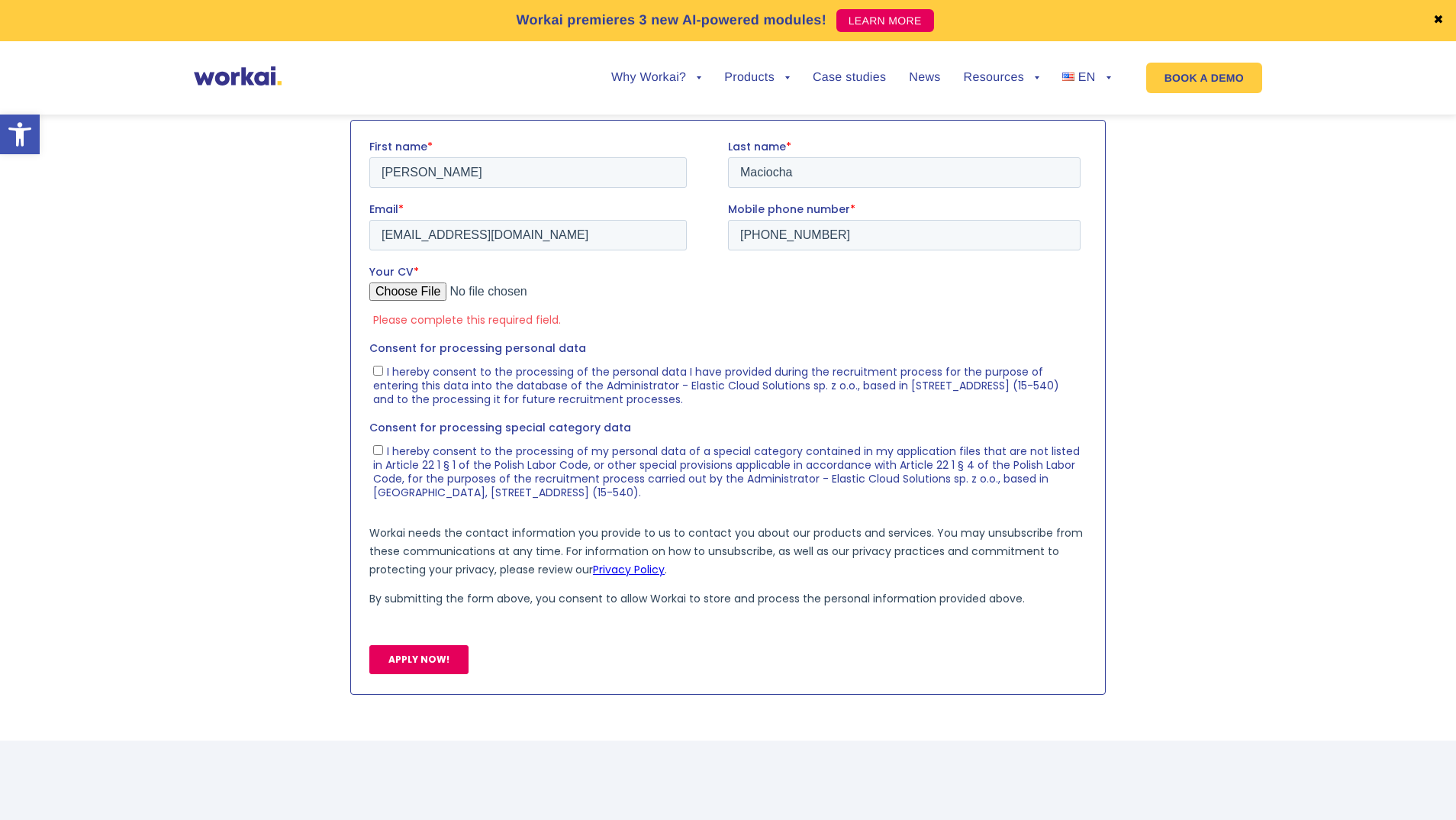
click at [376, 370] on input "I hereby consent to the processing of the personal data I have provided during …" at bounding box center [378, 370] width 10 height 10
checkbox input "true"
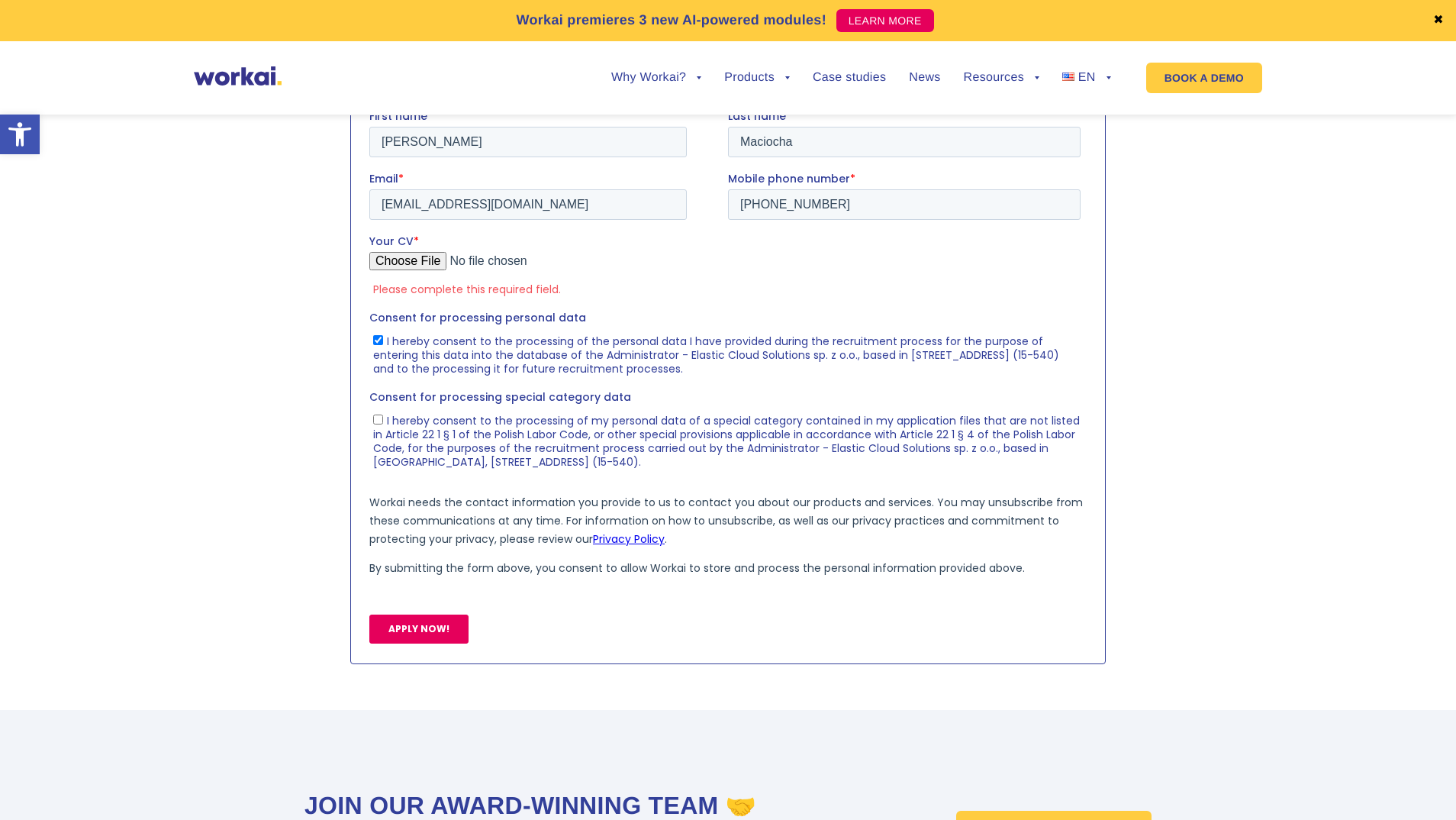
scroll to position [1632, 0]
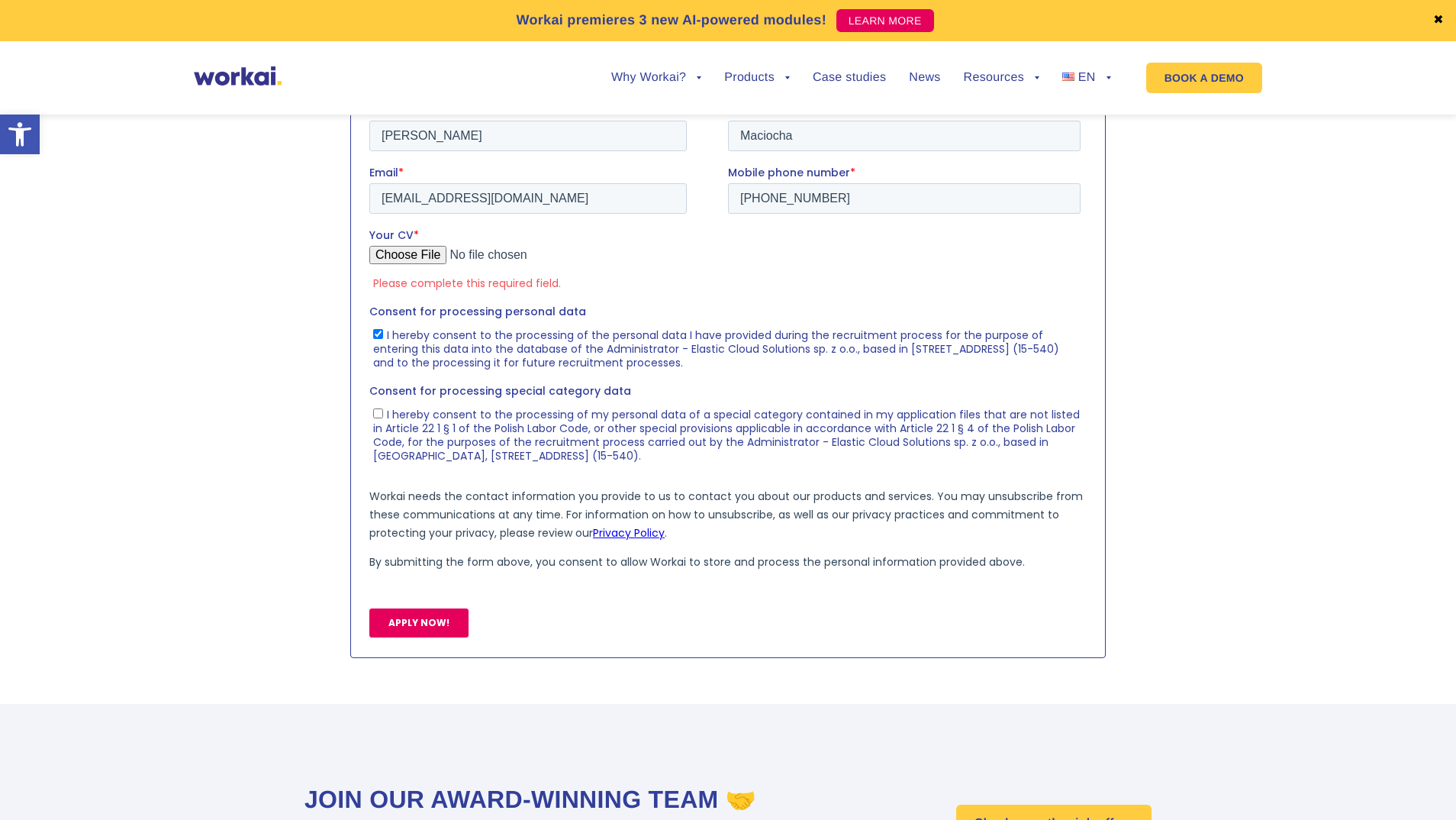
click at [428, 626] on input "APPLY NOW!" at bounding box center [419, 622] width 99 height 29
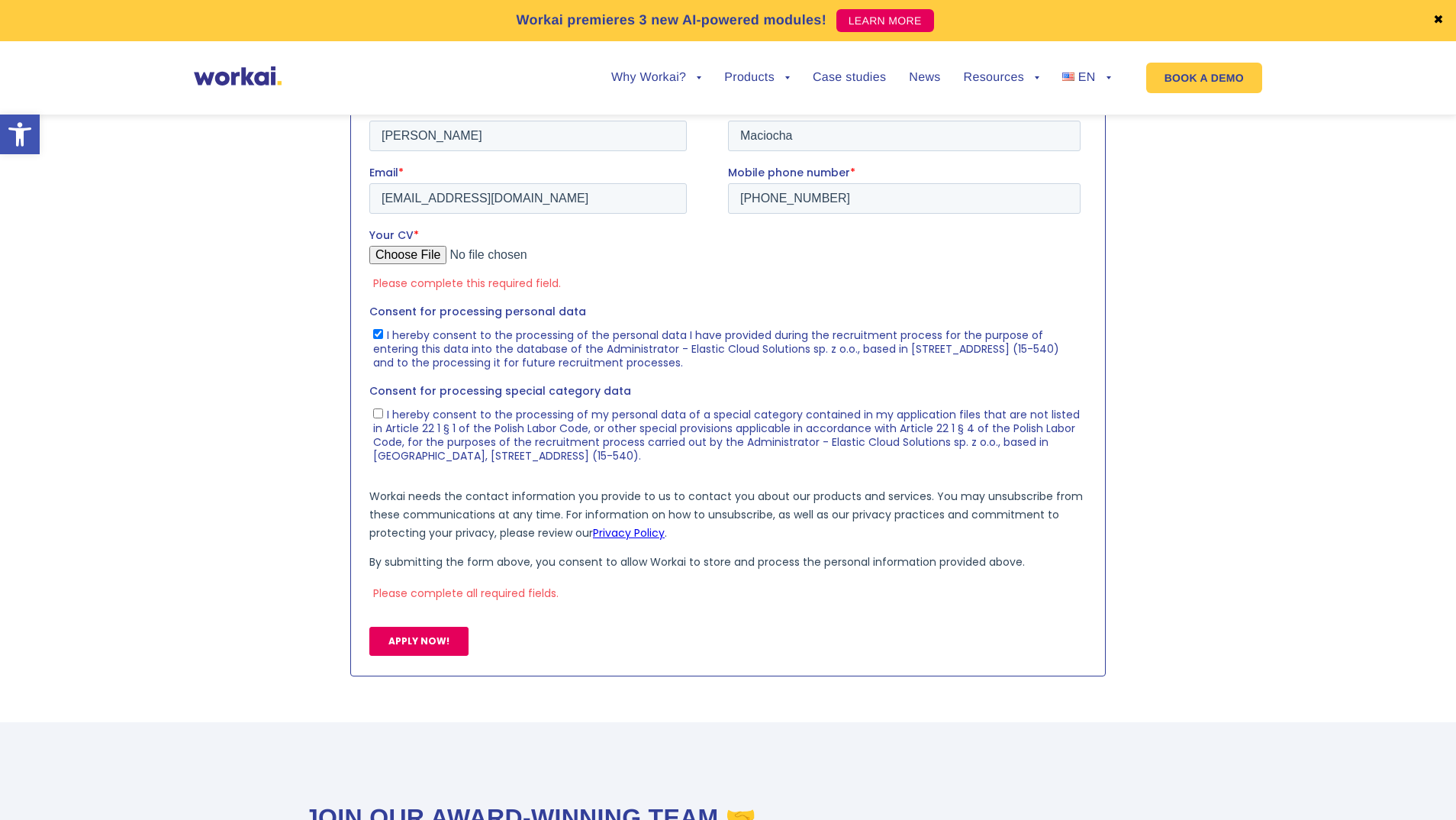
click at [373, 414] on input "I hereby consent to the processing of my personal data of a special category co…" at bounding box center [378, 412] width 10 height 10
checkbox input "true"
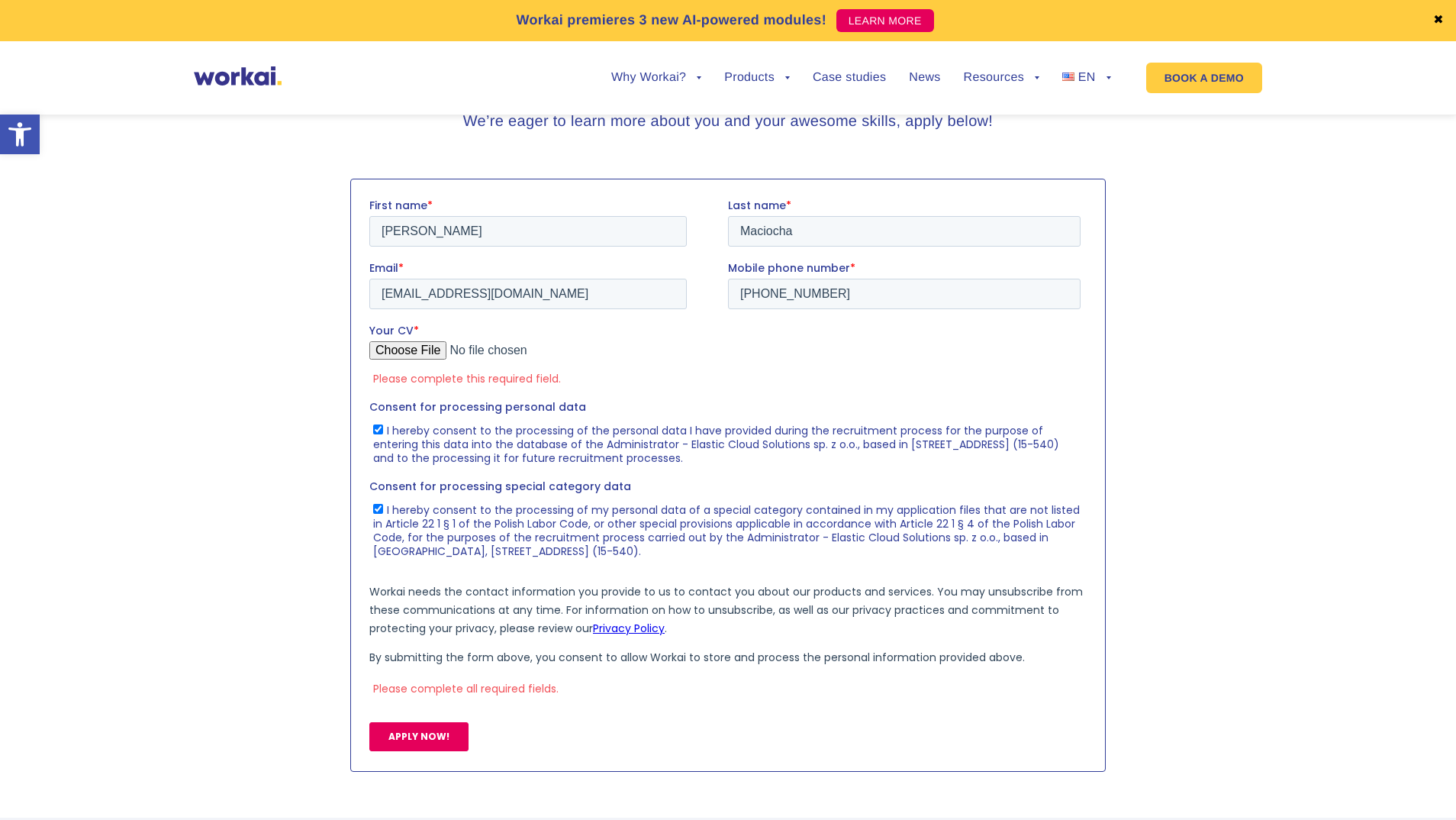
scroll to position [1498, 0]
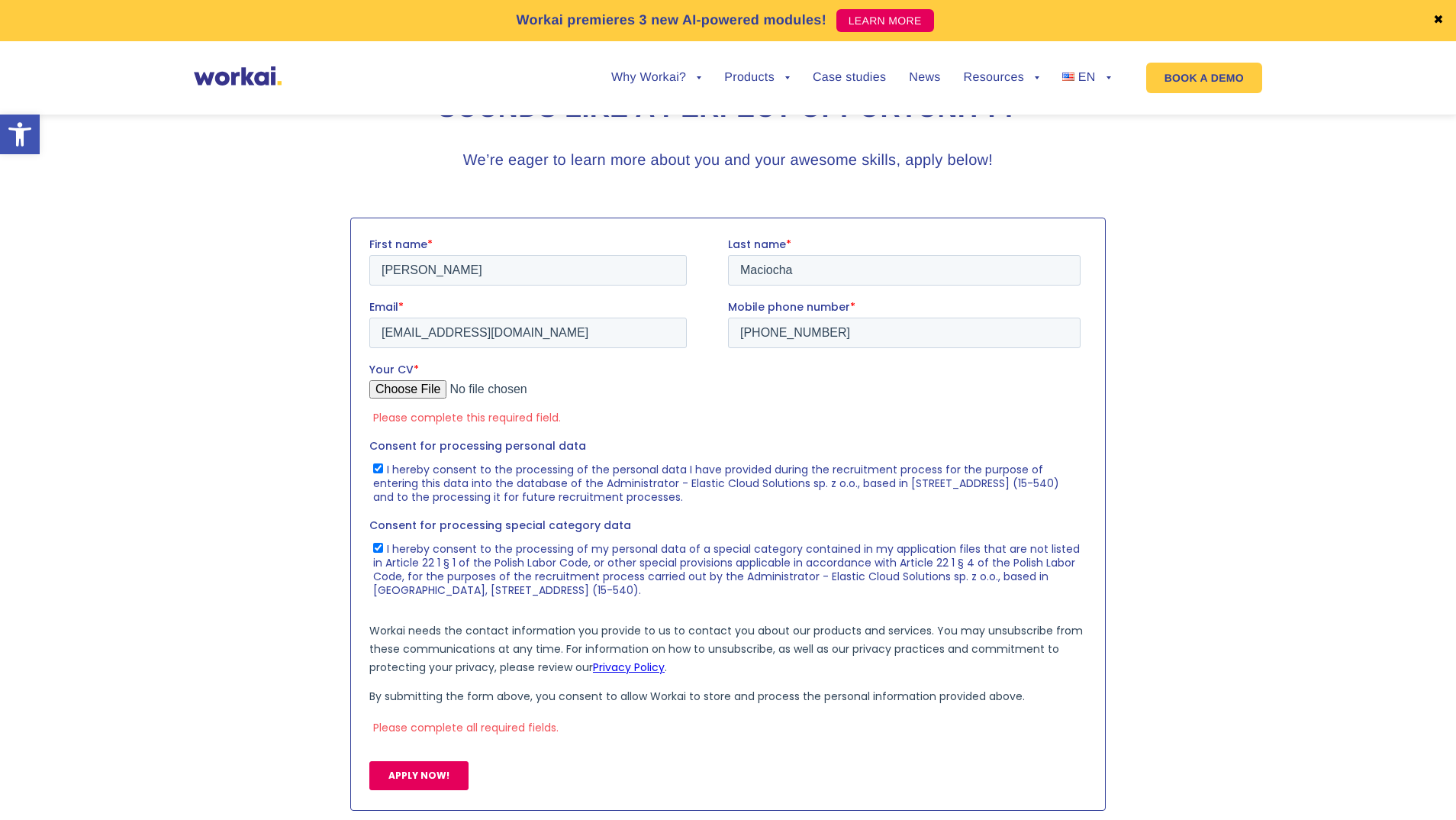
click at [457, 754] on div "APPLY NOW!" at bounding box center [728, 775] width 717 height 55
click at [454, 776] on input "APPLY NOW!" at bounding box center [419, 775] width 99 height 29
click at [462, 766] on input "APPLY NOW!" at bounding box center [419, 775] width 99 height 29
click at [428, 393] on input "Your CV *" at bounding box center [725, 395] width 711 height 31
type input "C:\fakepath\UX Designer [PERSON_NAME].pdf"
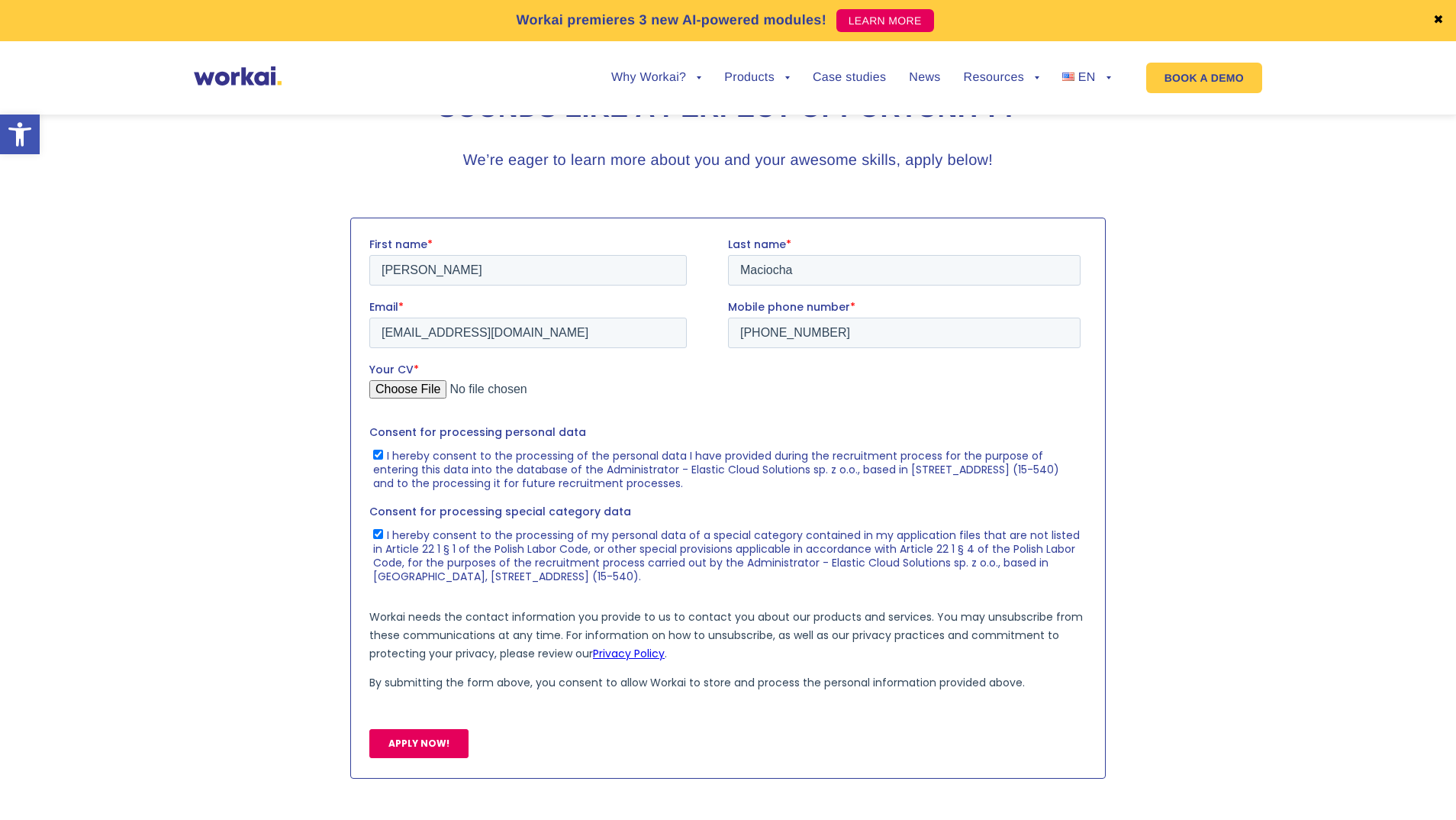
click at [446, 733] on input "APPLY NOW!" at bounding box center [419, 742] width 99 height 29
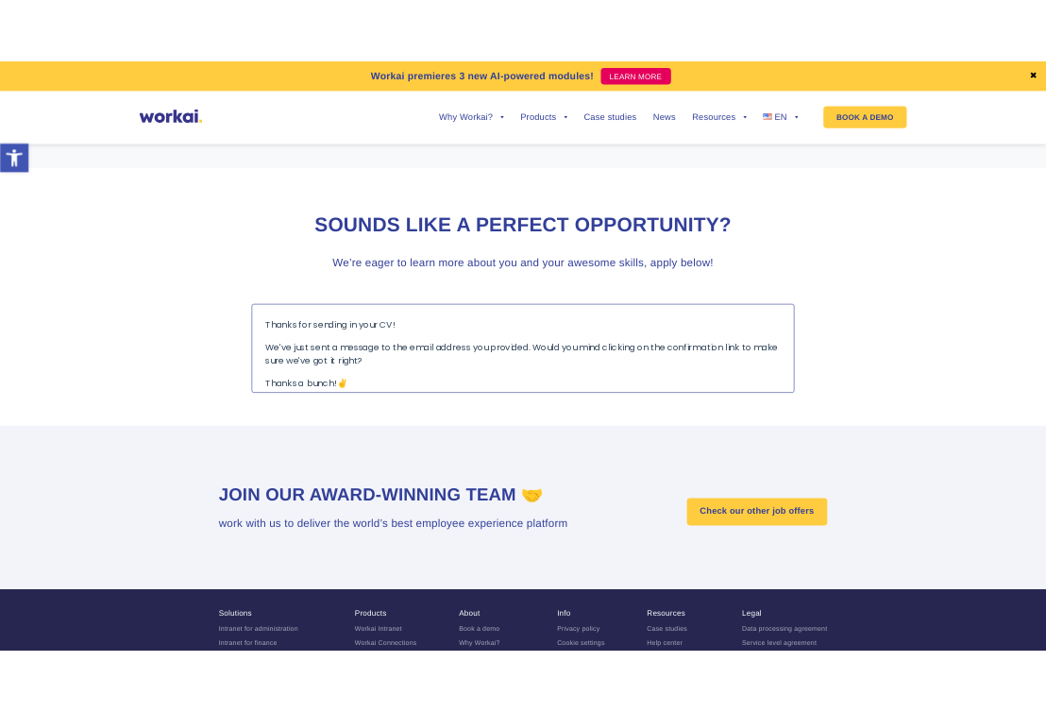
scroll to position [1704, 0]
